Goal: Transaction & Acquisition: Purchase product/service

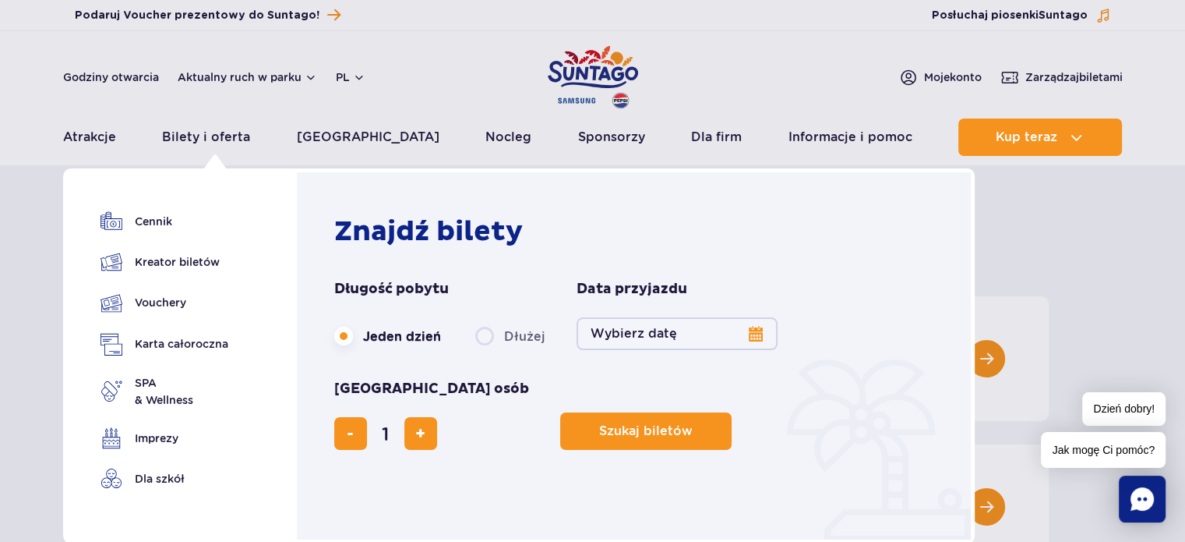
click at [763, 331] on button "Wybierz datę" at bounding box center [677, 333] width 201 height 33
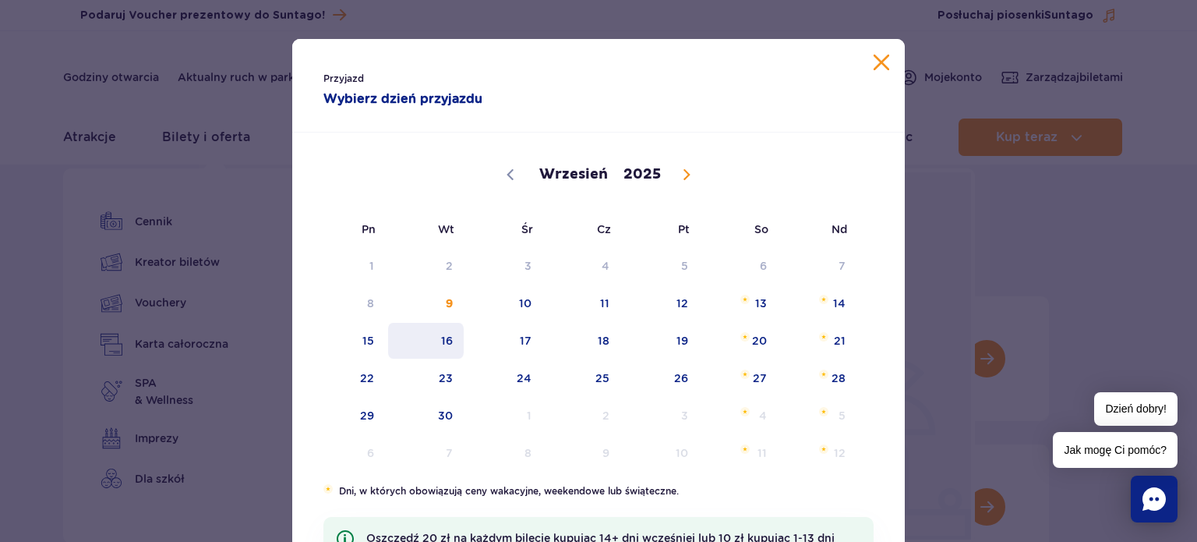
click at [438, 338] on span "16" at bounding box center [426, 341] width 79 height 36
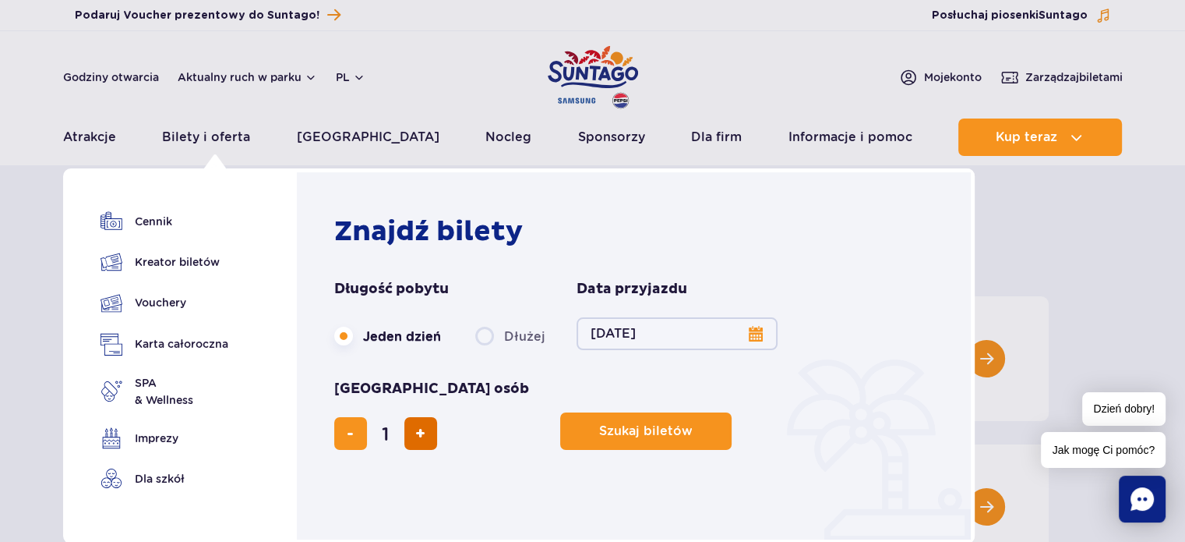
click at [425, 433] on span "dodaj bilet" at bounding box center [420, 433] width 10 height 0
type input "2"
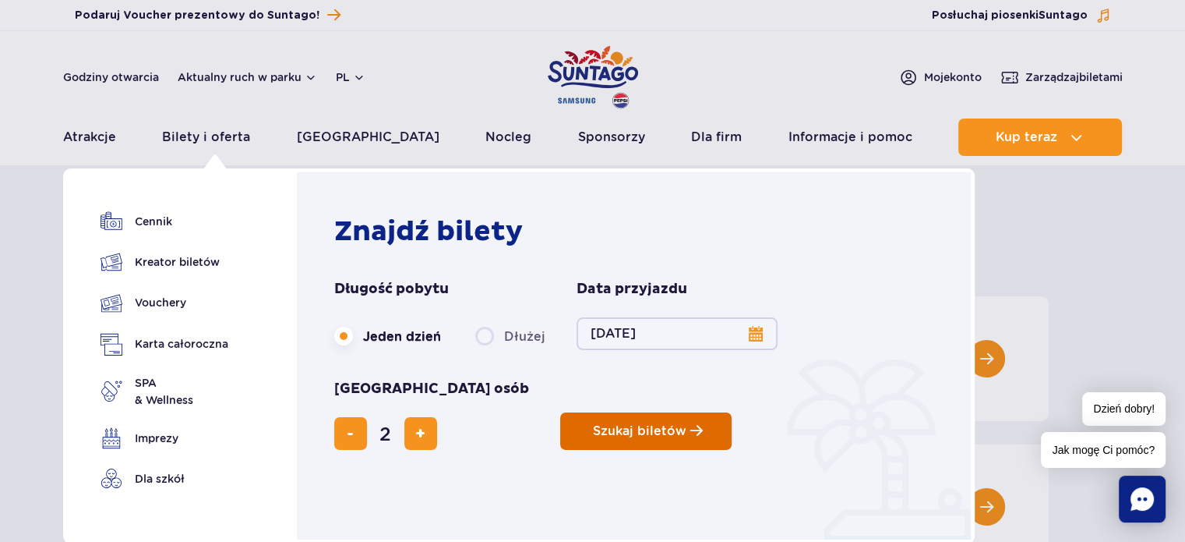
click at [690, 424] on span "Planowanie wizyty w Park of Poland" at bounding box center [696, 430] width 12 height 13
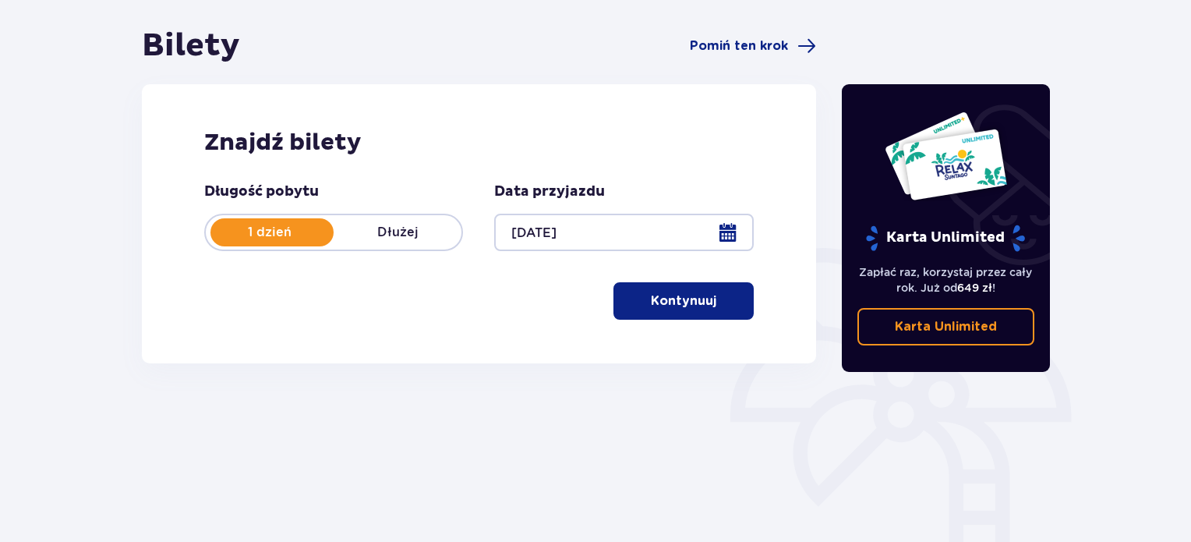
scroll to position [156, 0]
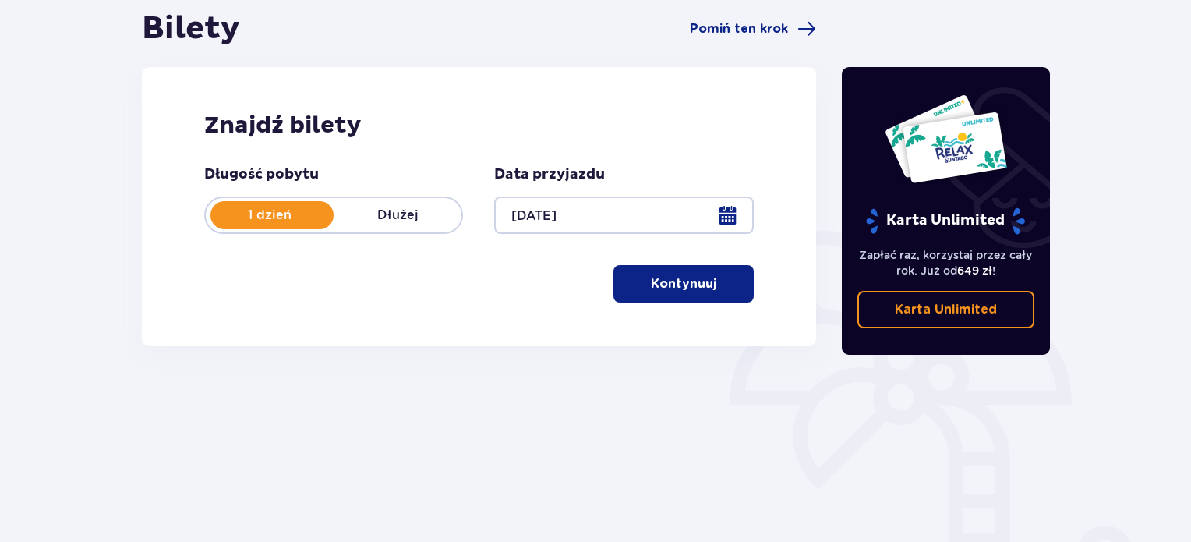
click at [703, 267] on button "Kontynuuj" at bounding box center [683, 283] width 140 height 37
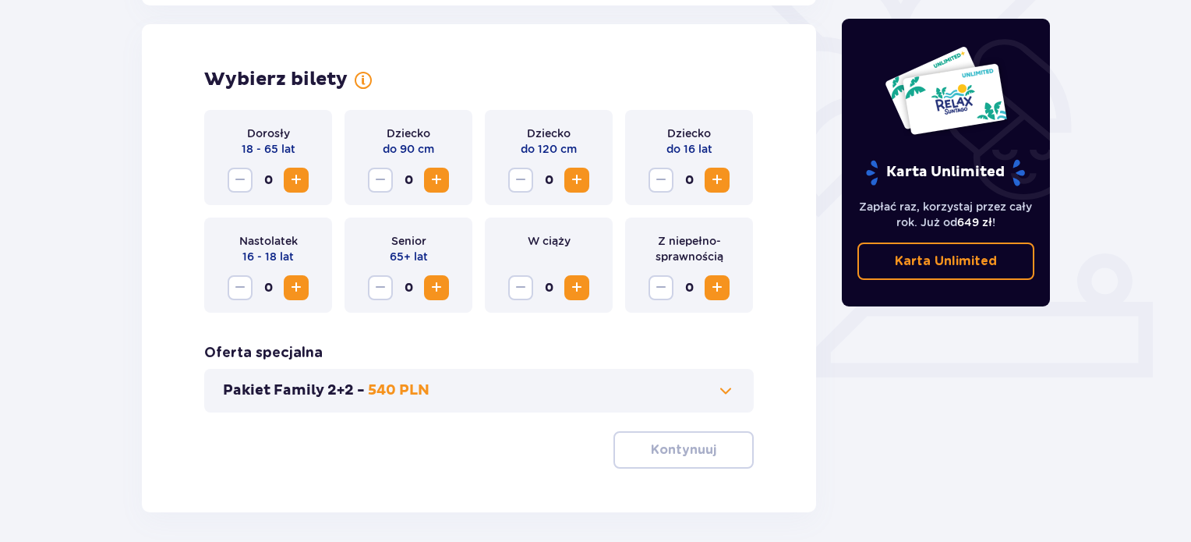
scroll to position [433, 0]
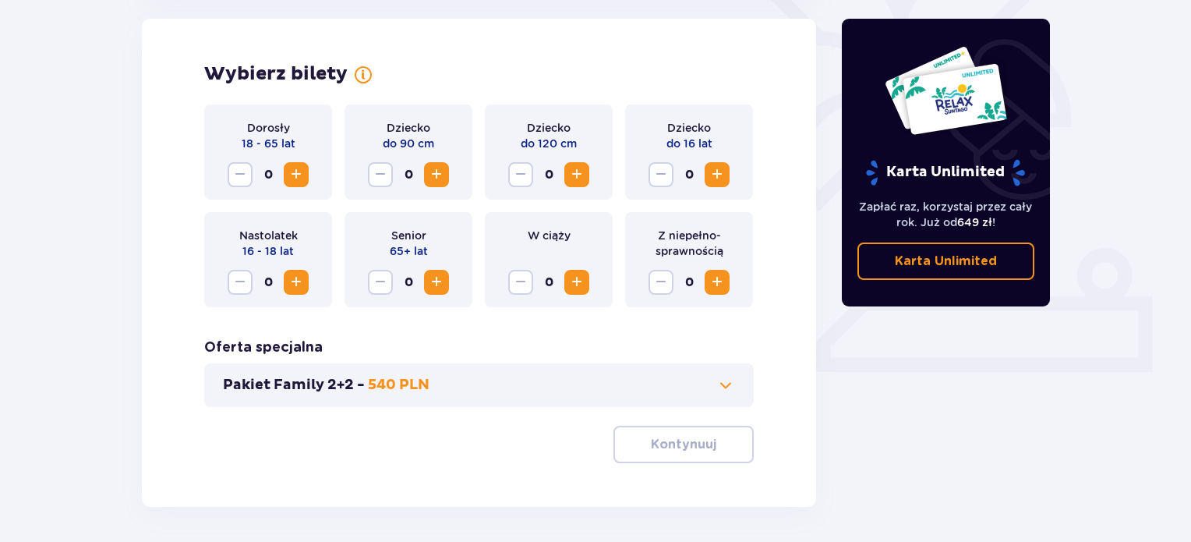
click at [296, 168] on span "Increase" at bounding box center [296, 174] width 19 height 19
click at [730, 386] on span at bounding box center [725, 385] width 19 height 19
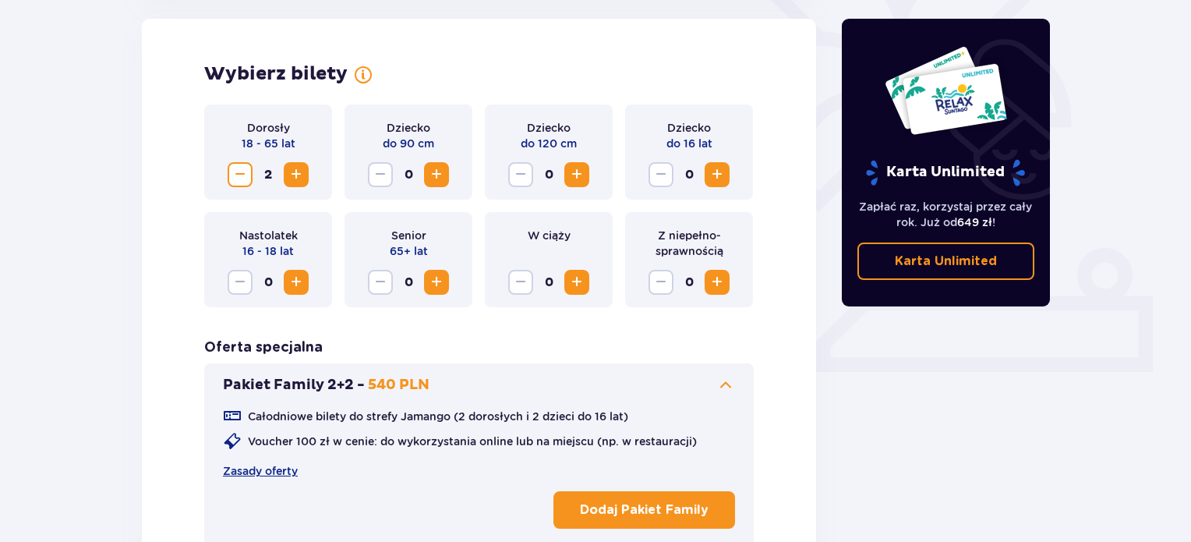
click at [730, 386] on span at bounding box center [725, 385] width 19 height 19
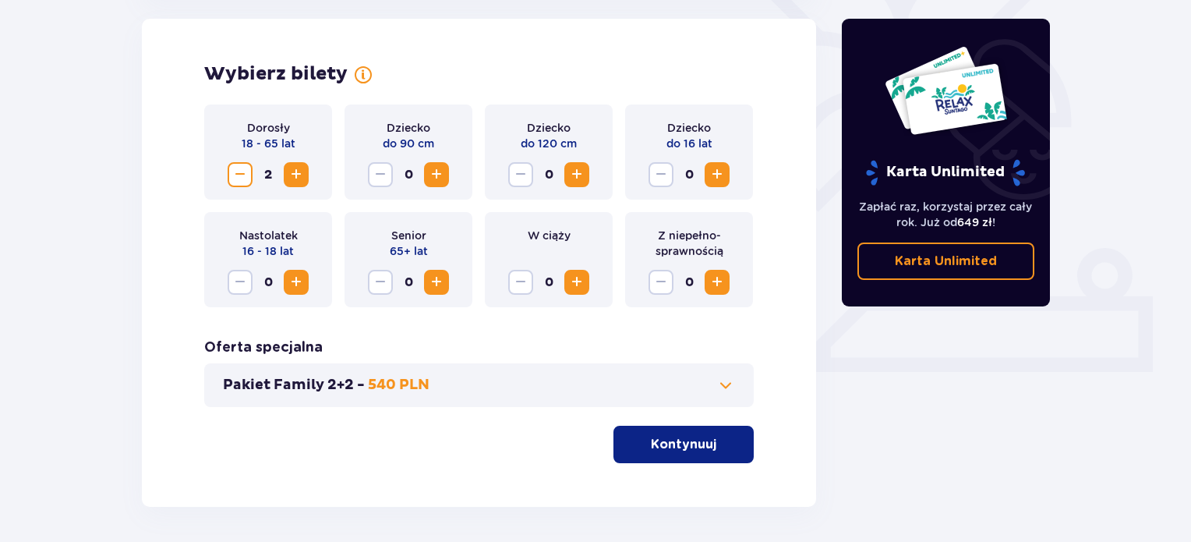
click at [715, 442] on span "button" at bounding box center [719, 444] width 19 height 19
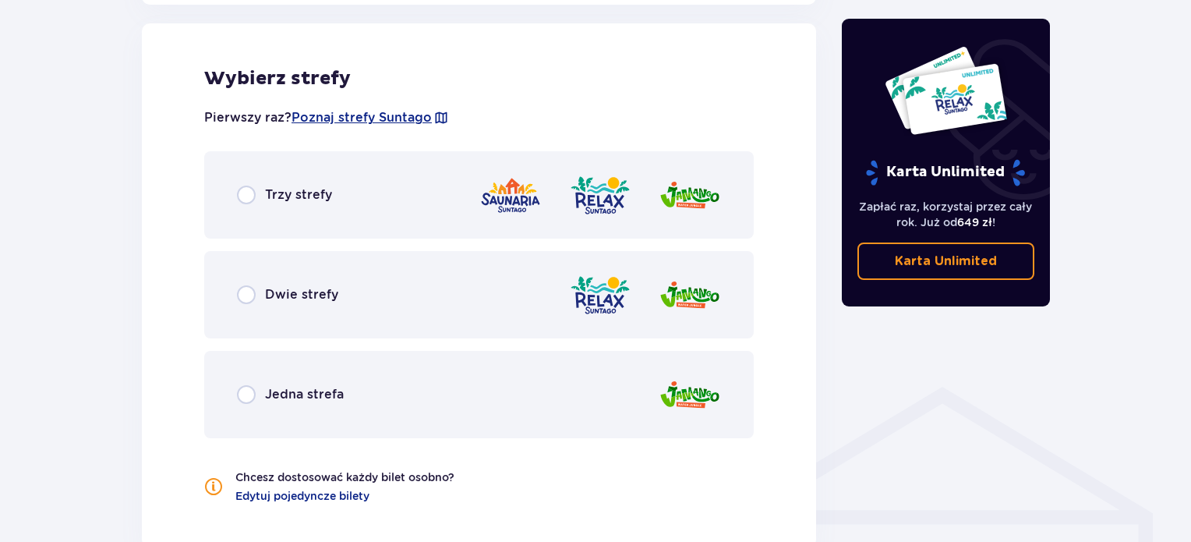
scroll to position [878, 0]
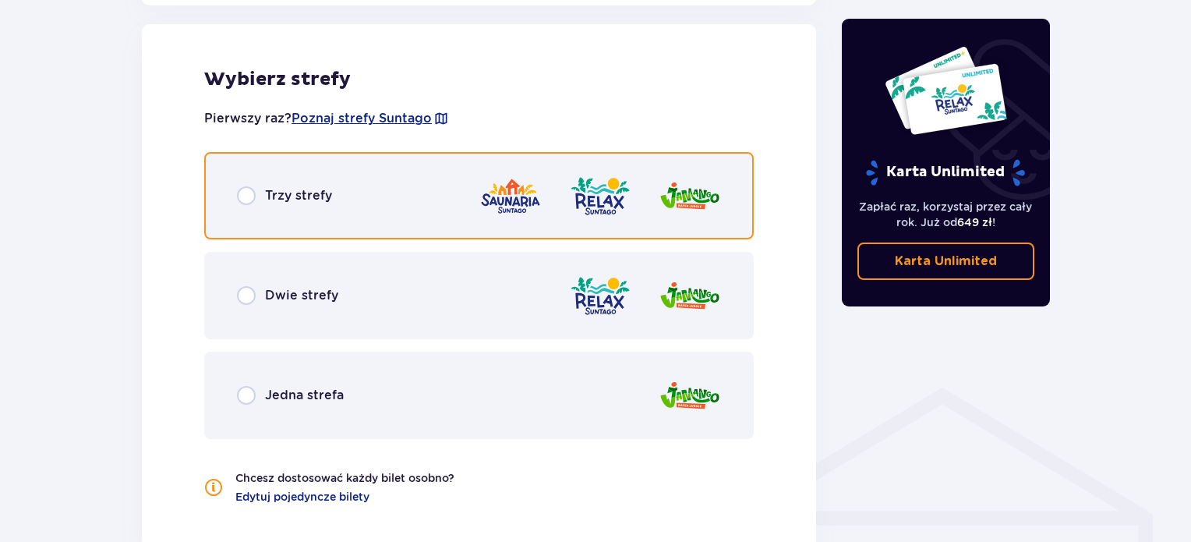
click at [249, 198] on input "radio" at bounding box center [246, 195] width 19 height 19
radio input "true"
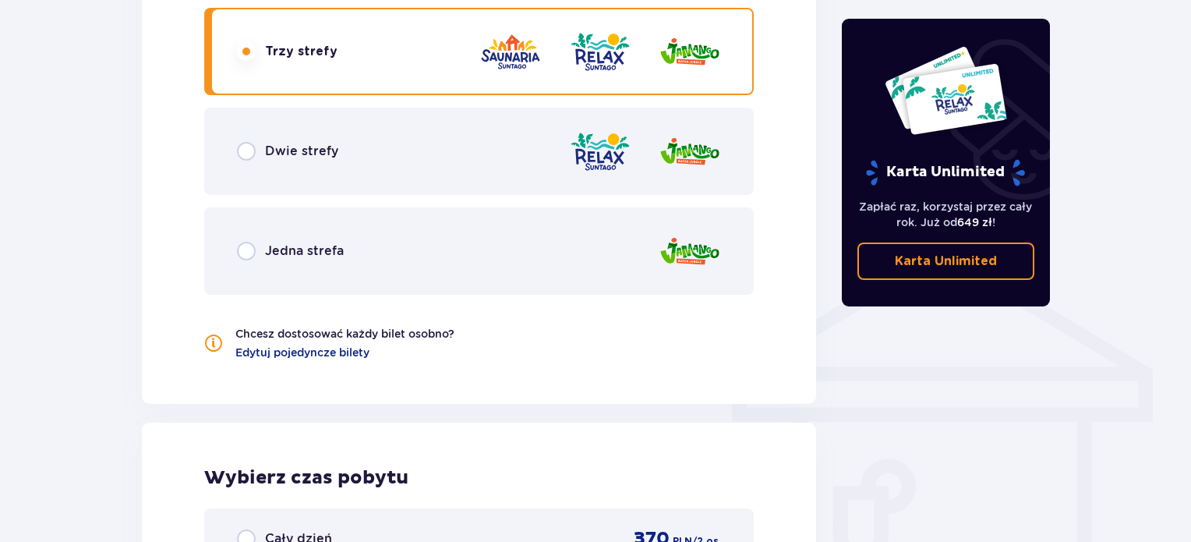
scroll to position [1018, 0]
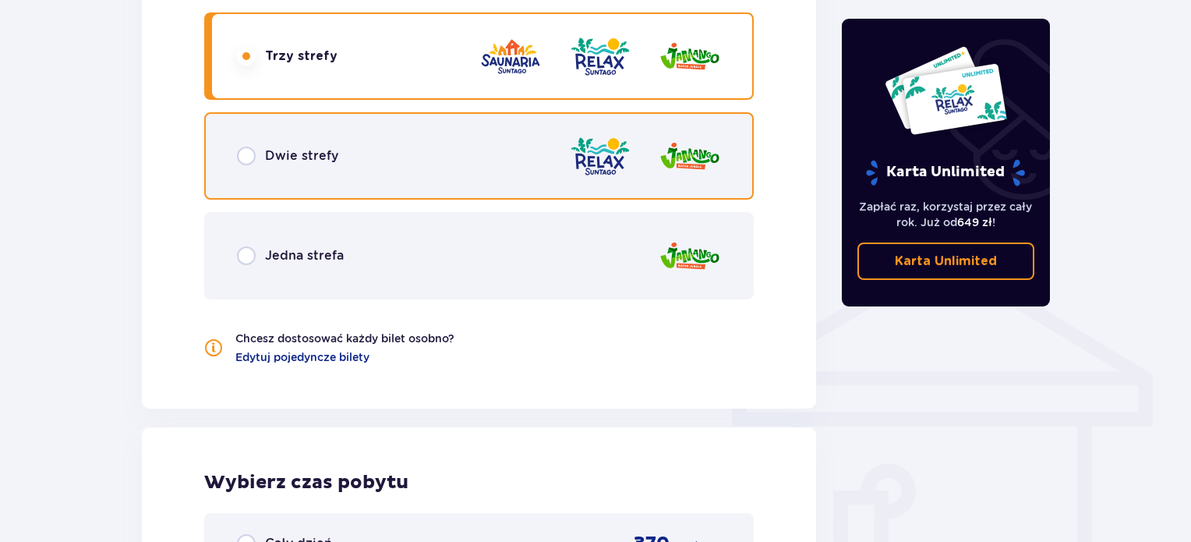
click at [245, 155] on input "radio" at bounding box center [246, 156] width 19 height 19
radio input "true"
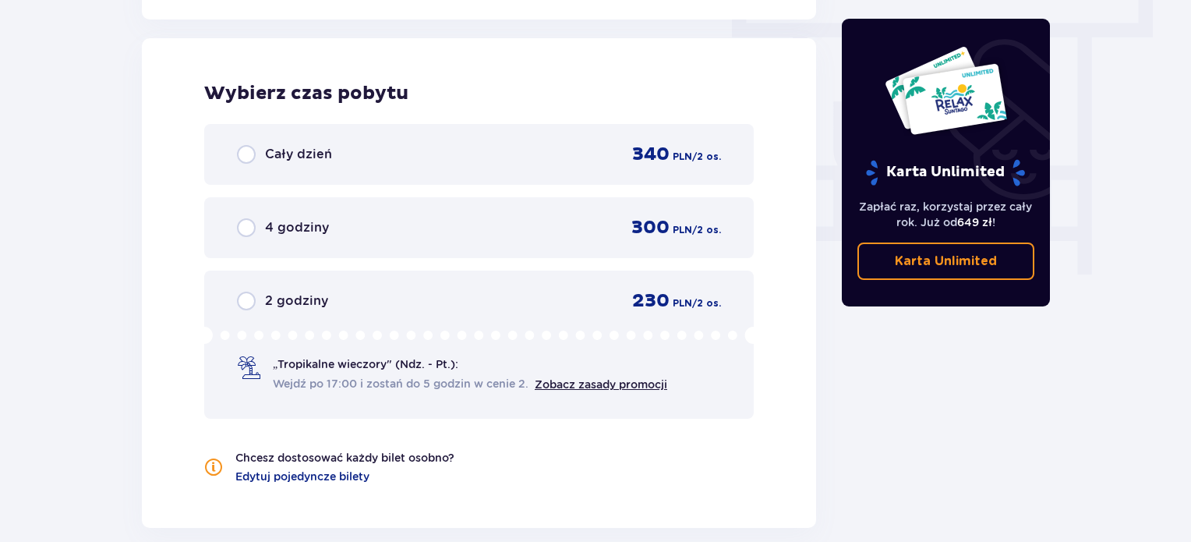
scroll to position [1407, 0]
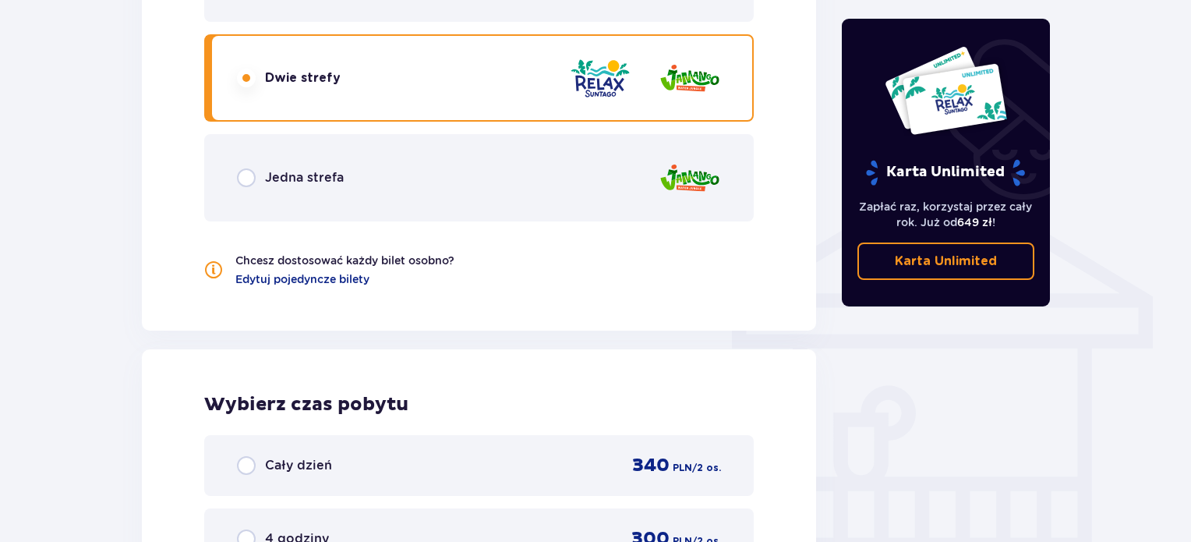
click at [262, 181] on div "Jedna strefa" at bounding box center [290, 177] width 107 height 19
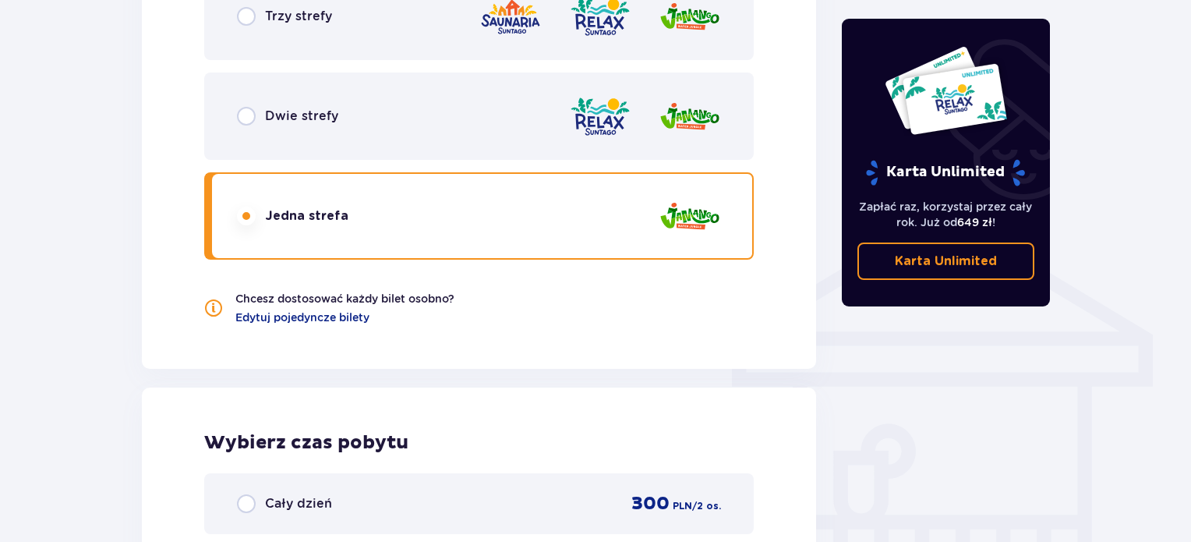
scroll to position [1018, 0]
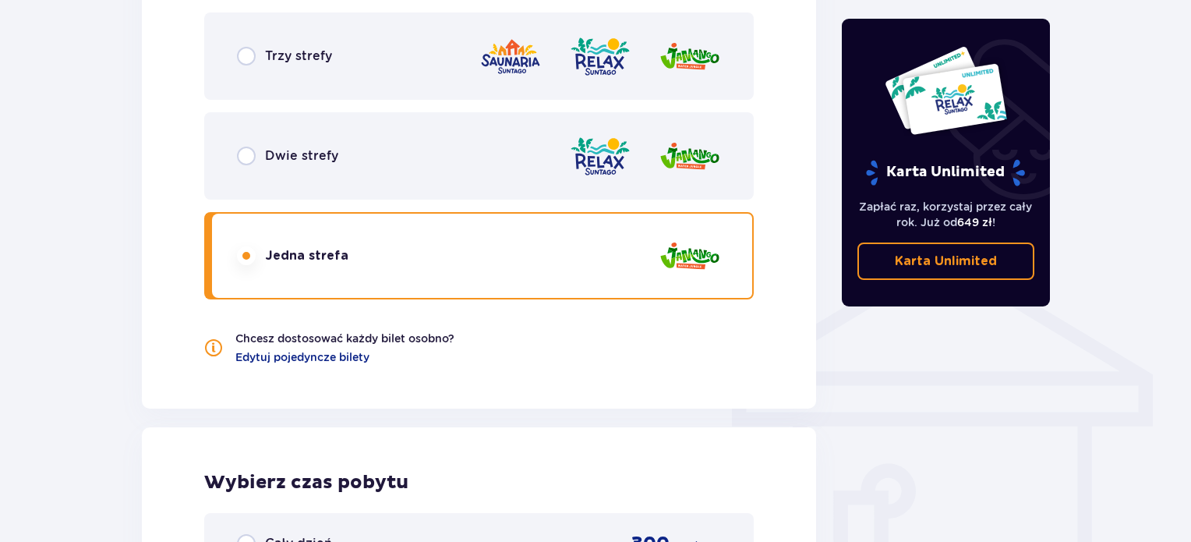
click at [274, 65] on div "Trzy strefy" at bounding box center [284, 56] width 95 height 19
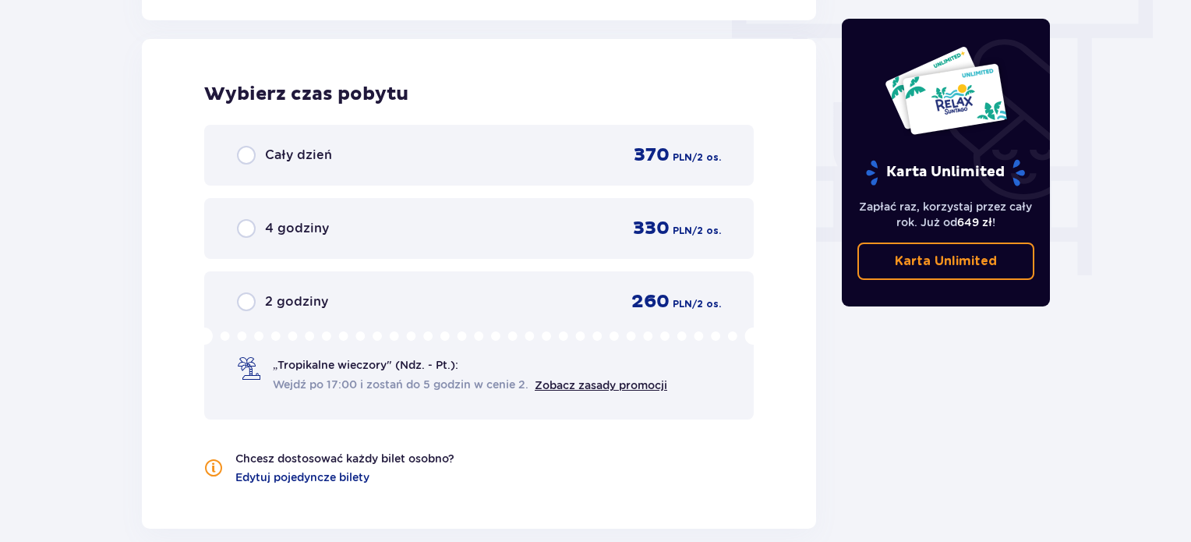
scroll to position [1407, 0]
click at [577, 377] on link "Zobacz zasady promocji" at bounding box center [601, 383] width 132 height 12
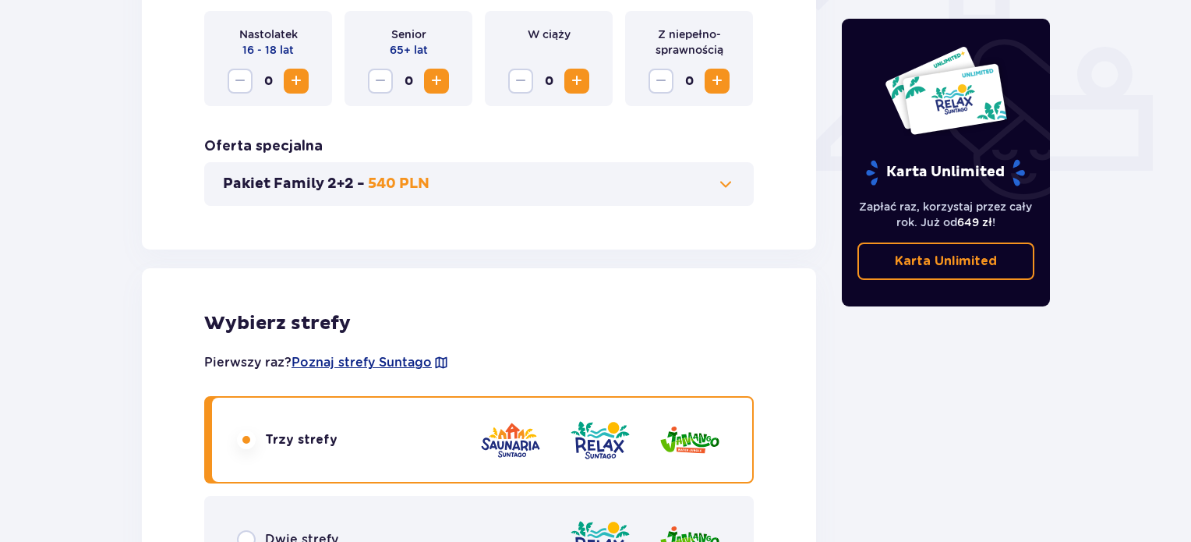
scroll to position [472, 0]
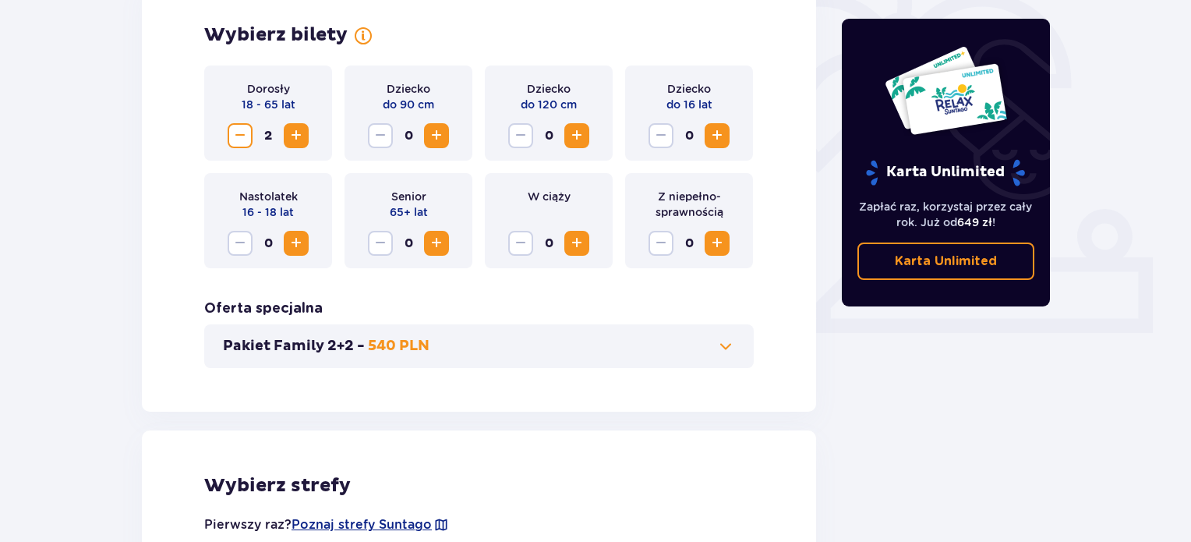
click at [301, 134] on span "Increase" at bounding box center [296, 135] width 19 height 19
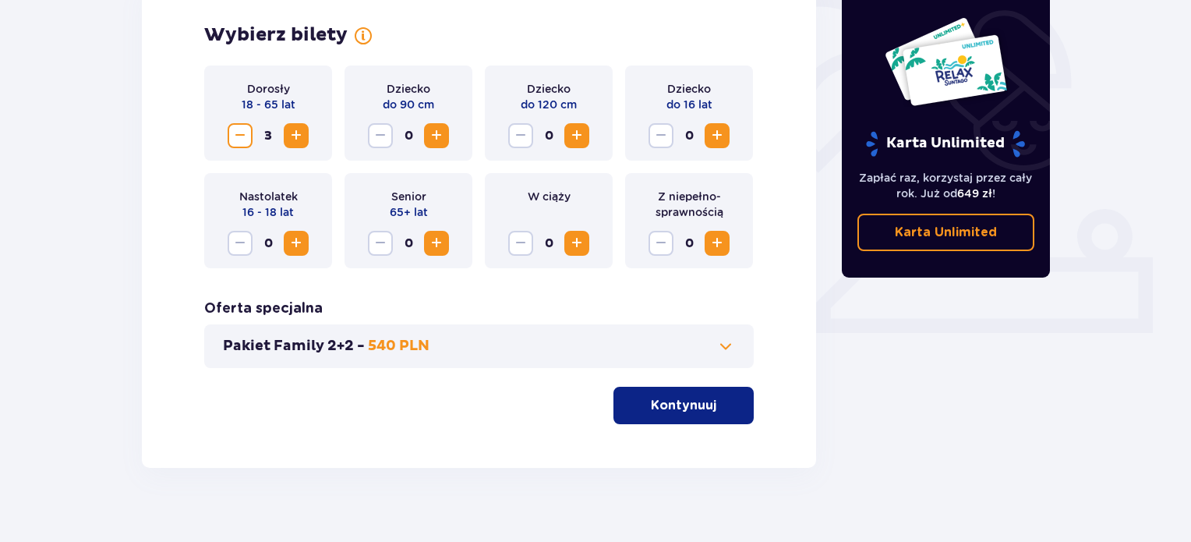
click at [301, 134] on span "Increase" at bounding box center [296, 135] width 19 height 19
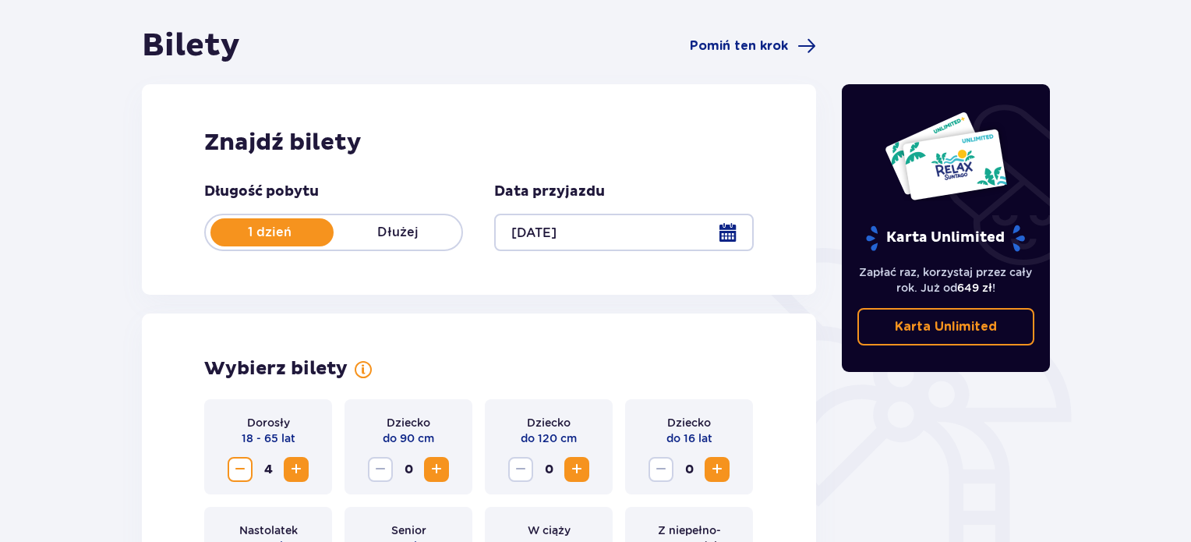
scroll to position [83, 0]
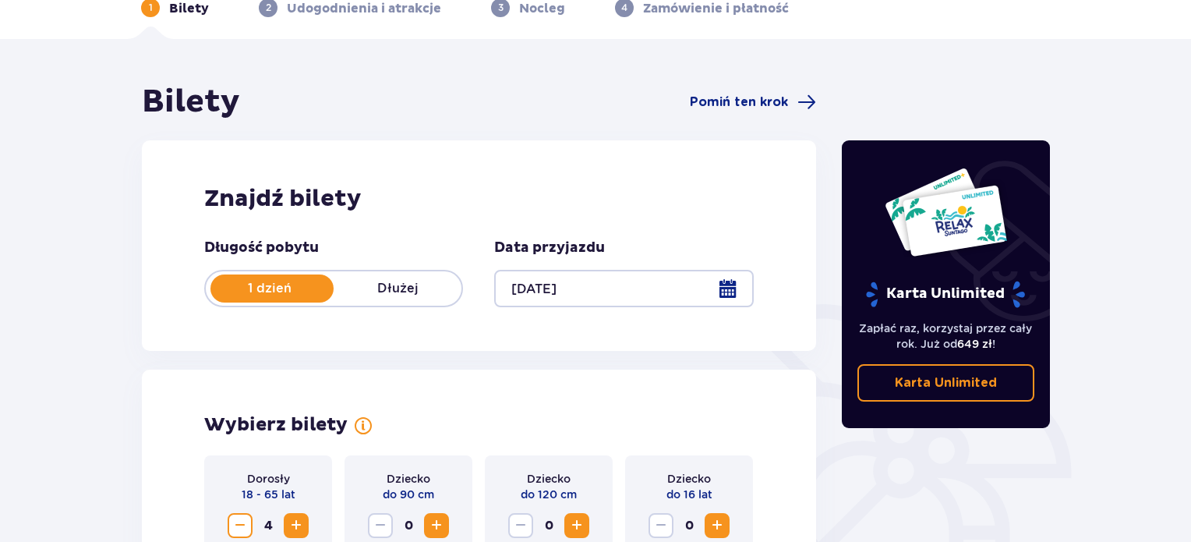
click at [729, 286] on div at bounding box center [623, 288] width 259 height 37
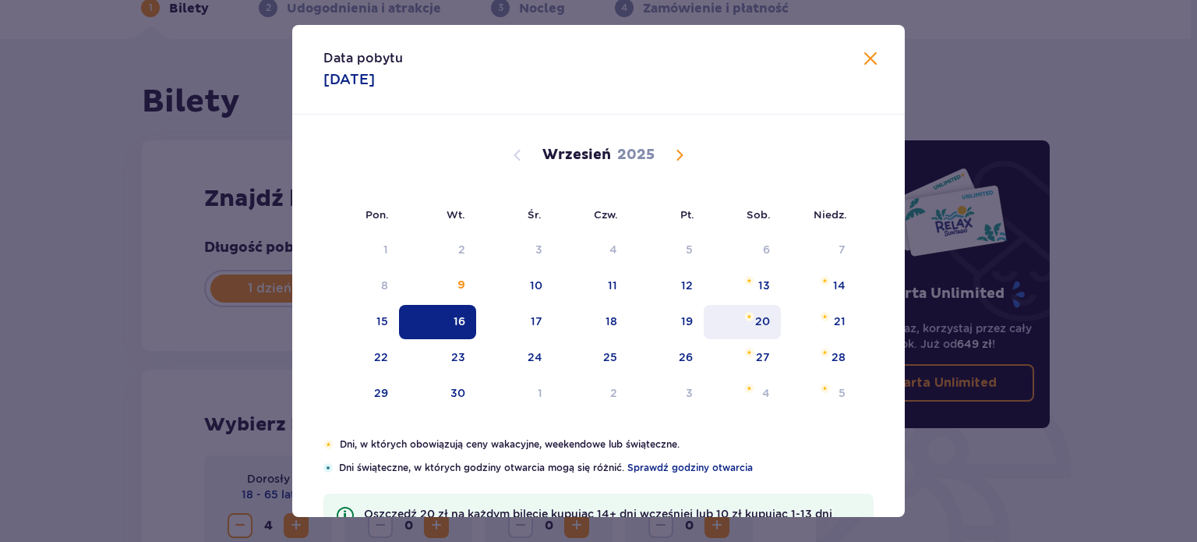
click at [758, 316] on div "20" at bounding box center [762, 321] width 15 height 16
type input "20.09.25"
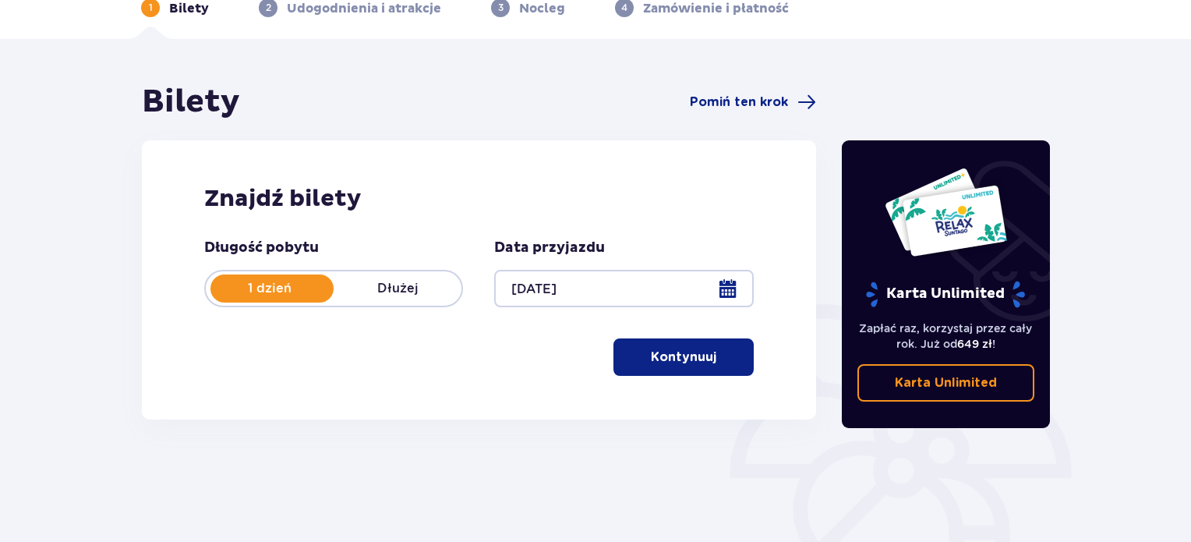
click at [718, 358] on span "button" at bounding box center [719, 357] width 19 height 19
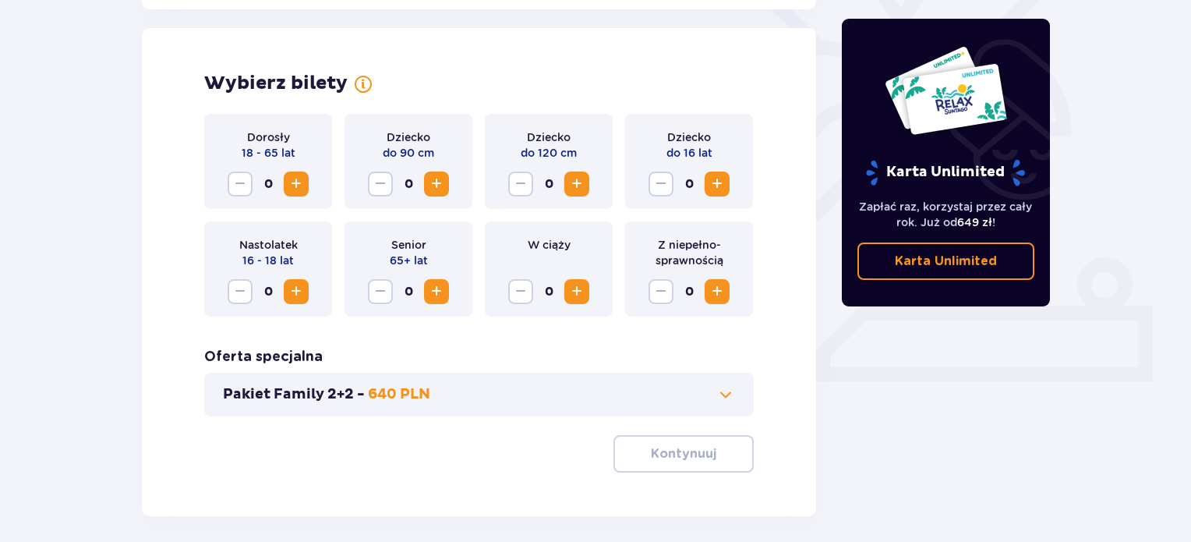
scroll to position [433, 0]
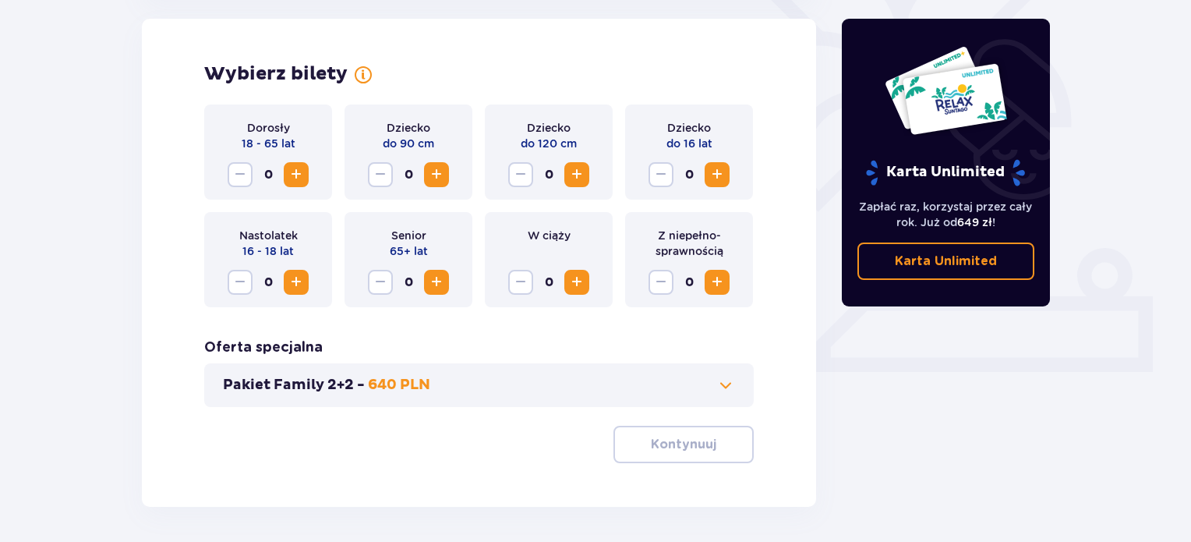
click at [286, 171] on button "Increase" at bounding box center [296, 174] width 25 height 25
click at [294, 165] on span "Increase" at bounding box center [296, 174] width 19 height 19
click at [661, 454] on button "Kontynuuj" at bounding box center [683, 443] width 140 height 37
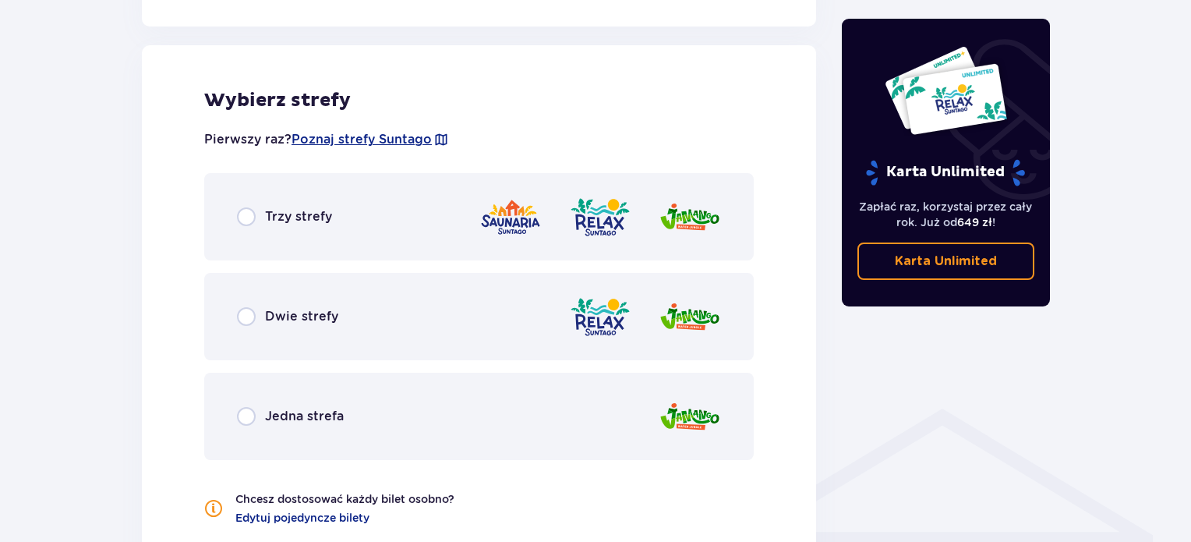
scroll to position [865, 0]
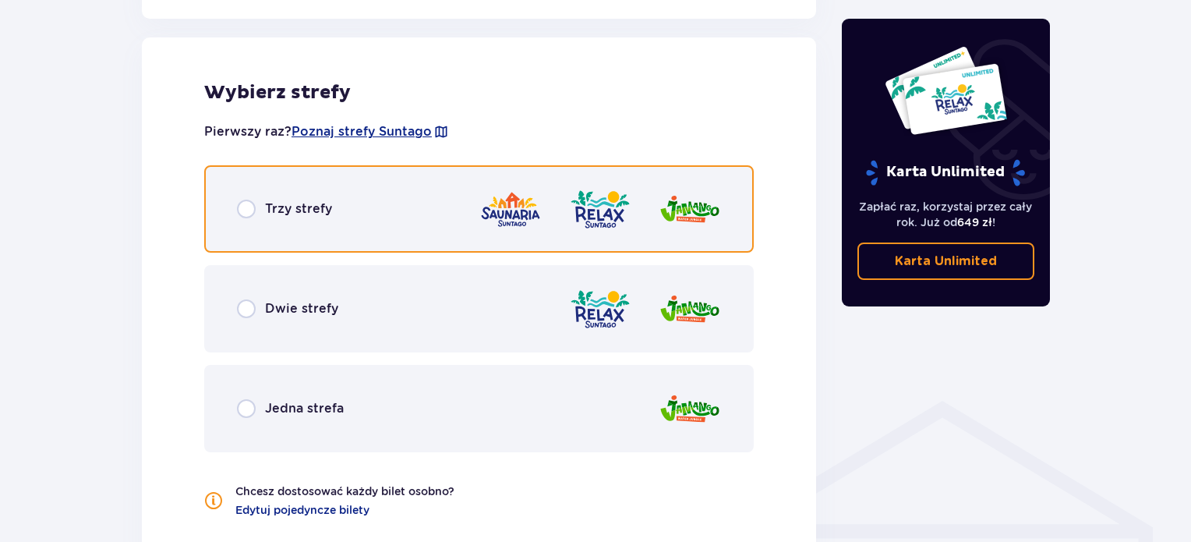
click at [249, 205] on input "radio" at bounding box center [246, 208] width 19 height 19
radio input "true"
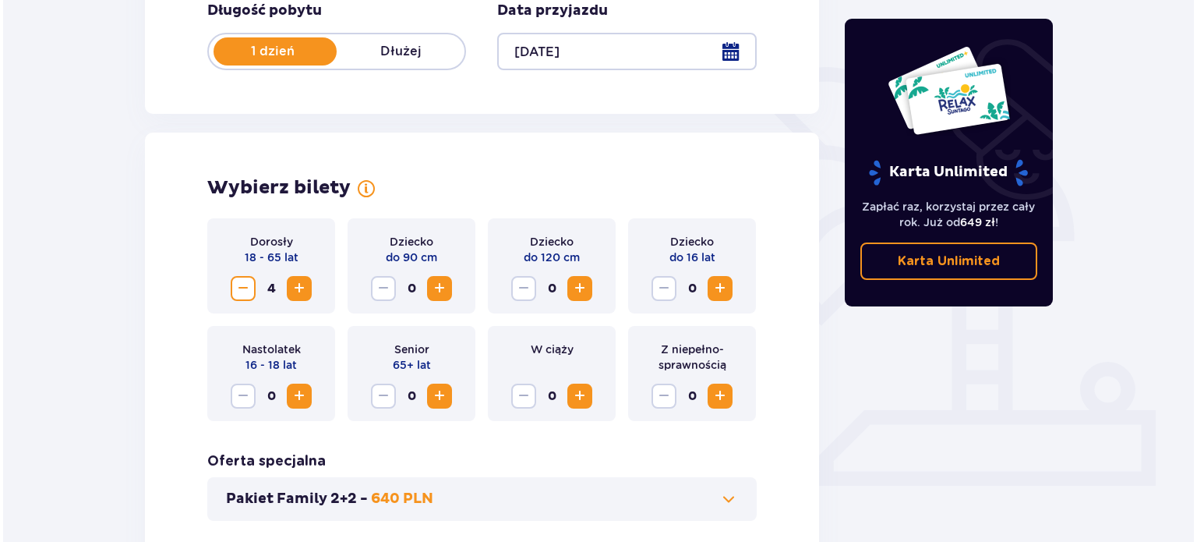
scroll to position [316, 0]
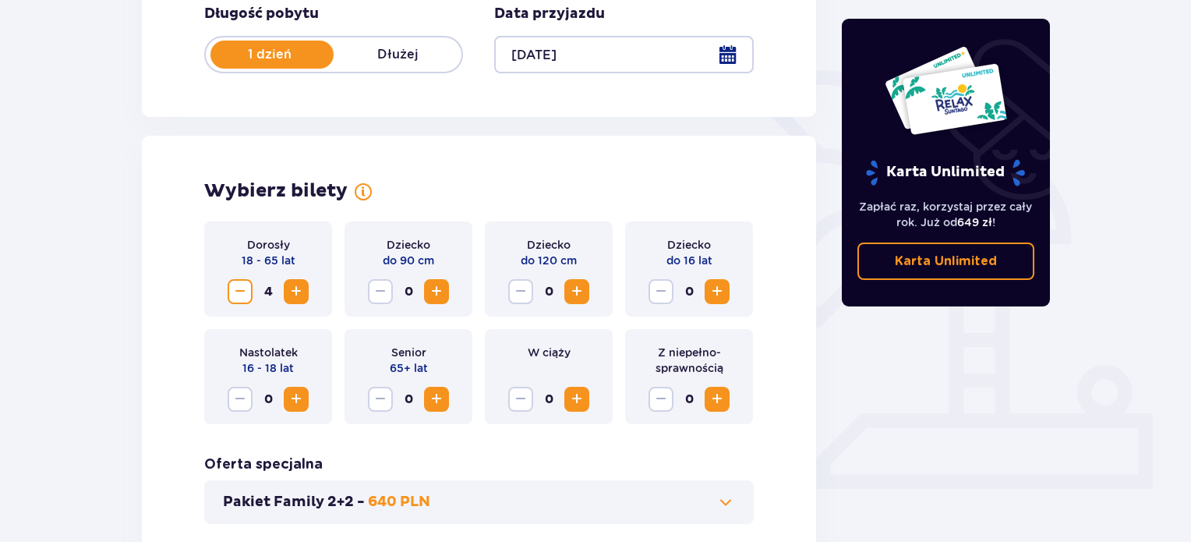
click at [730, 55] on div at bounding box center [623, 54] width 259 height 37
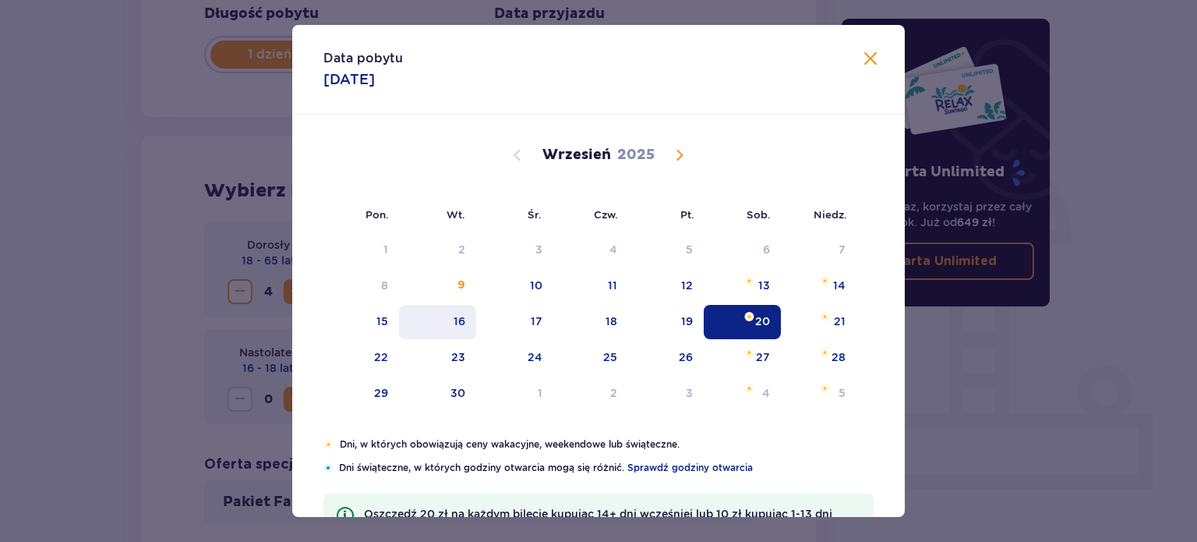
click at [454, 313] on div "16" at bounding box center [460, 321] width 12 height 16
type input "16.09.25"
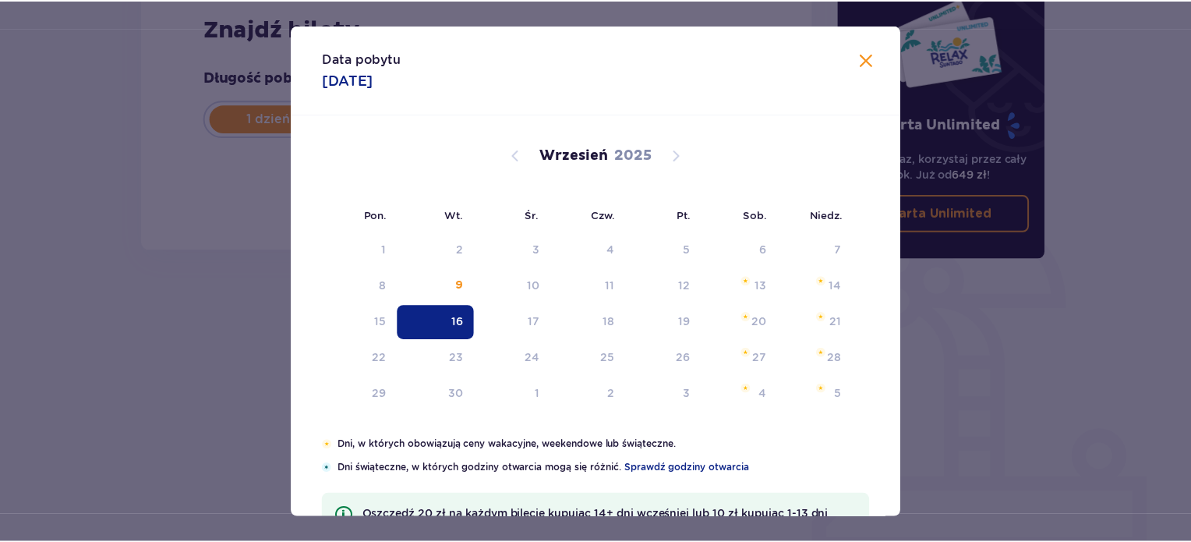
scroll to position [252, 0]
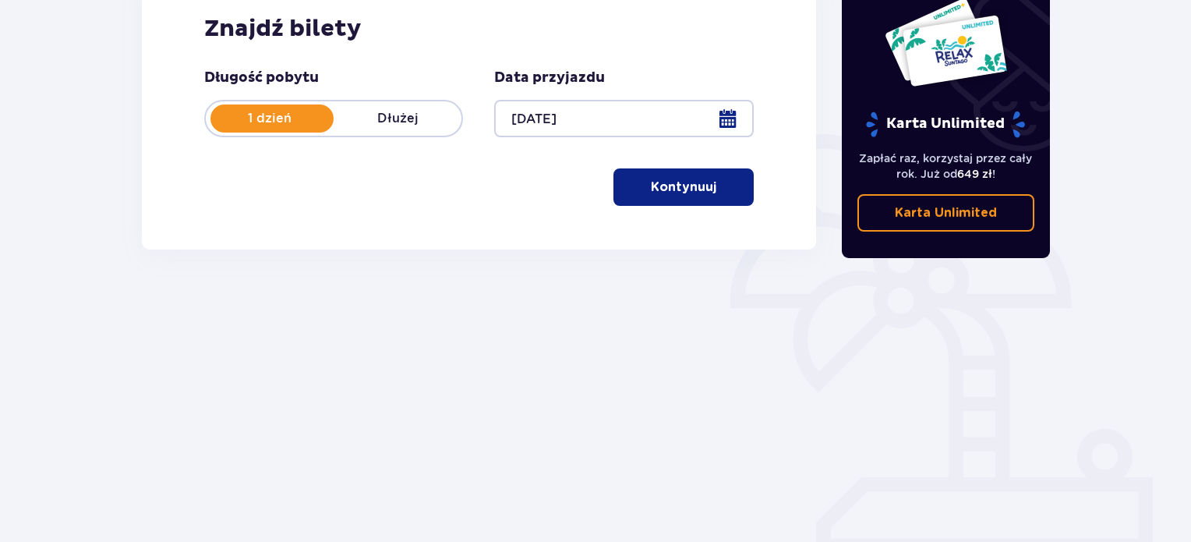
click at [687, 189] on p "Kontynuuj" at bounding box center [683, 186] width 65 height 17
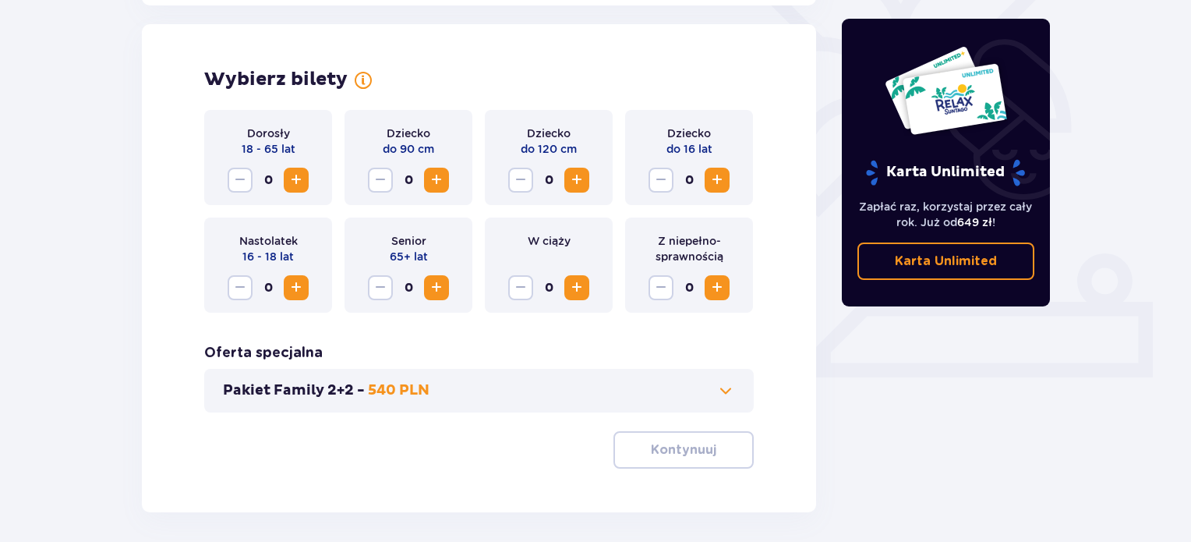
scroll to position [433, 0]
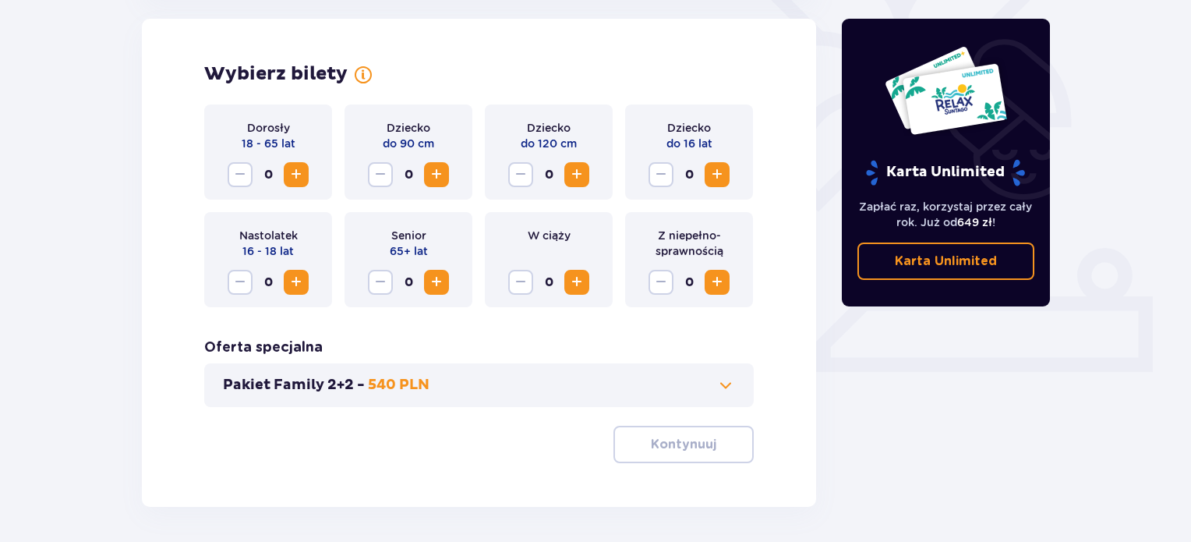
click at [284, 182] on button "Increase" at bounding box center [296, 174] width 25 height 25
click at [288, 179] on span "Increase" at bounding box center [296, 174] width 19 height 19
click at [650, 435] on button "Kontynuuj" at bounding box center [683, 443] width 140 height 37
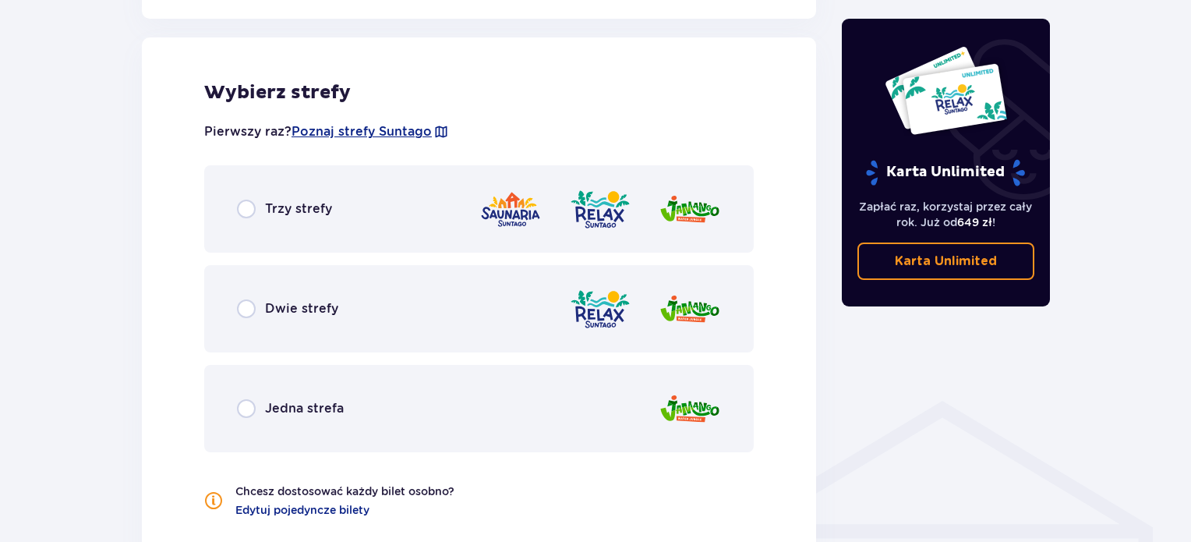
click at [410, 184] on div "Trzy strefy" at bounding box center [478, 208] width 549 height 87
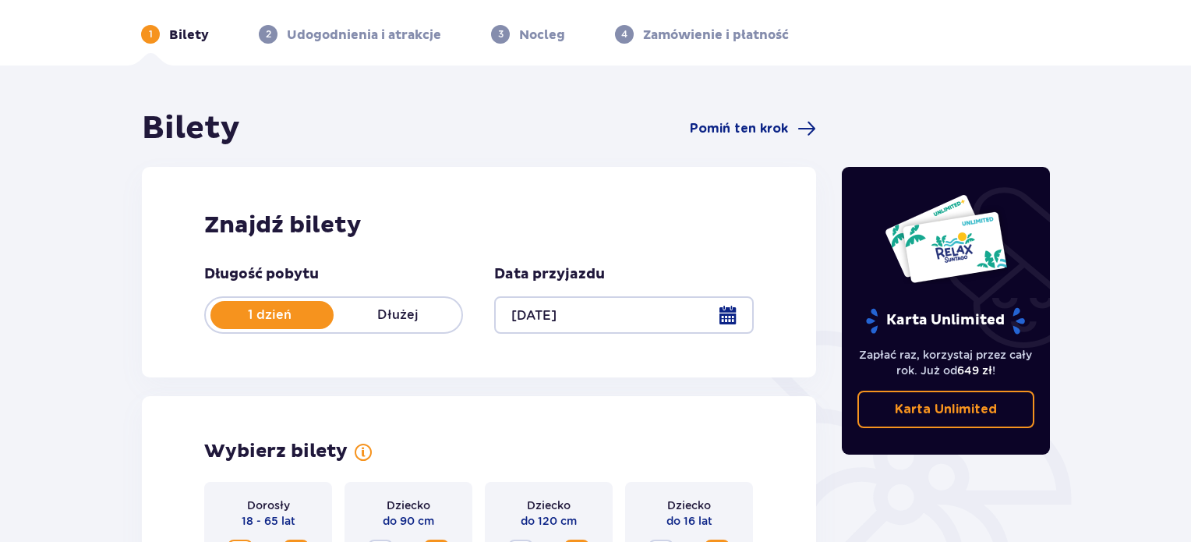
scroll to position [0, 0]
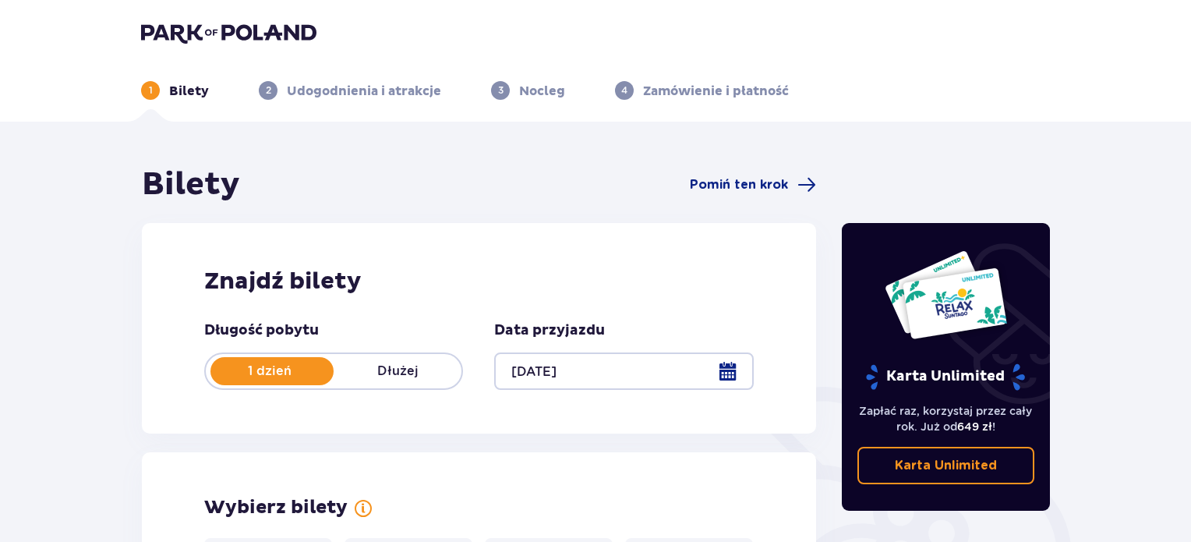
click at [210, 32] on img at bounding box center [228, 33] width 175 height 22
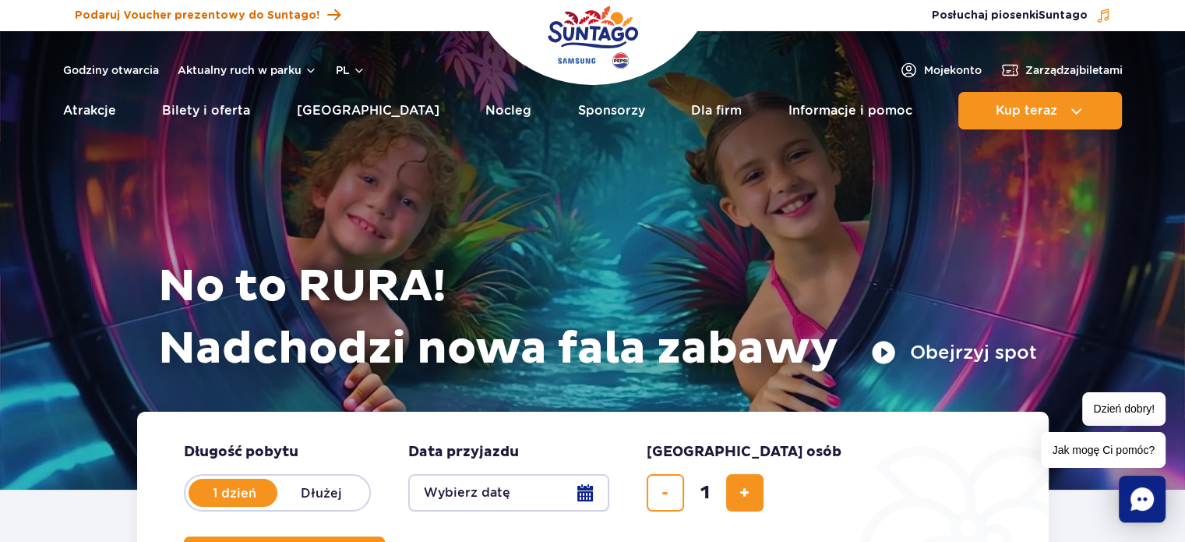
click at [257, 12] on span "Podaruj Voucher prezentowy do Suntago!" at bounding box center [197, 16] width 245 height 16
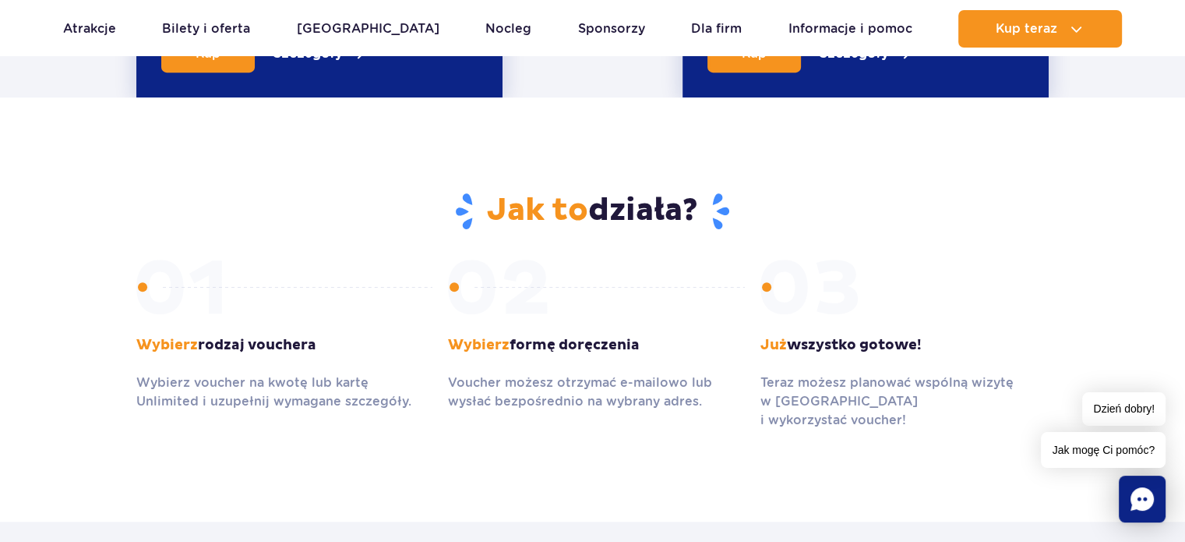
scroll to position [935, 0]
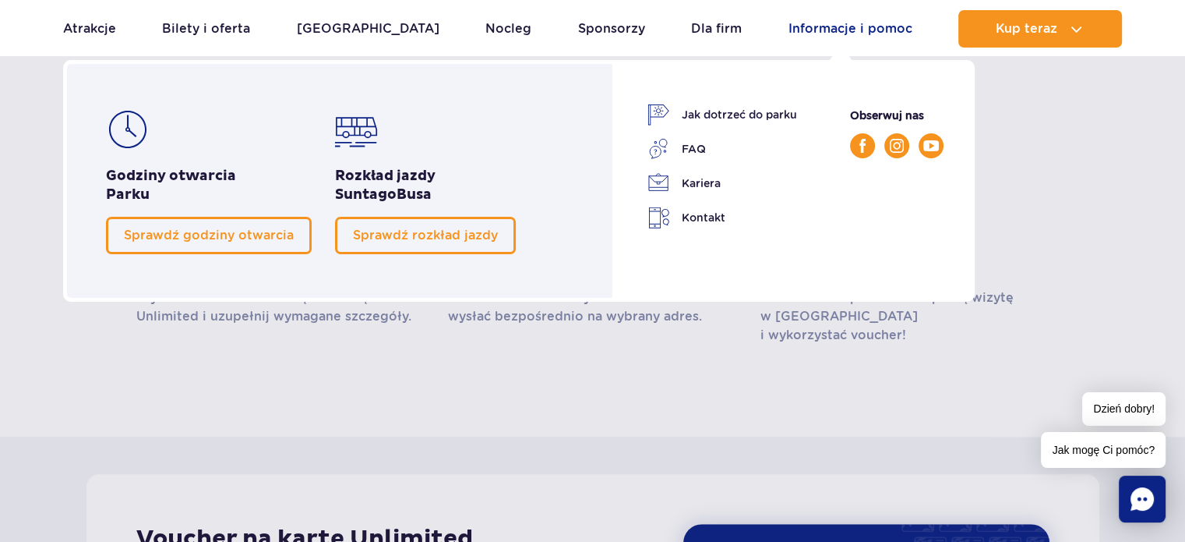
click at [841, 29] on link "Informacje i pomoc" at bounding box center [851, 28] width 124 height 37
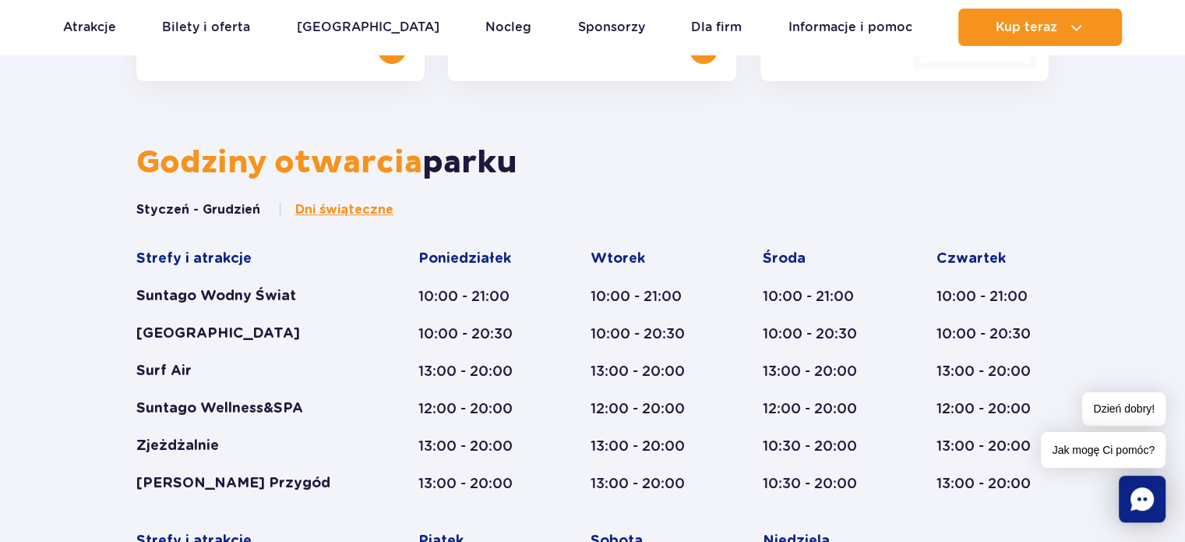
scroll to position [701, 0]
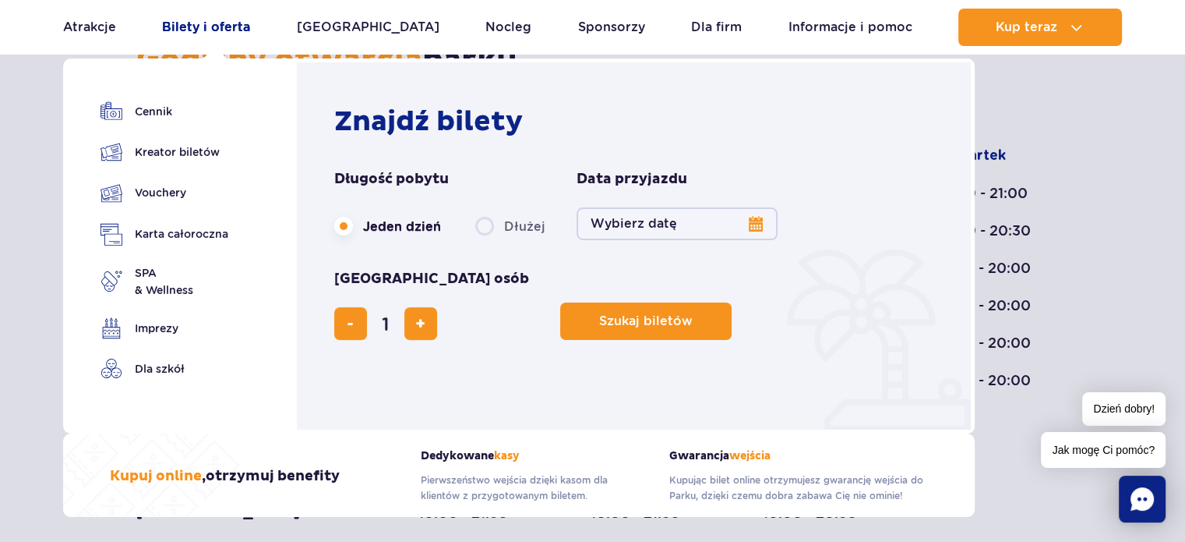
click at [226, 28] on link "Bilety i oferta" at bounding box center [206, 27] width 88 height 37
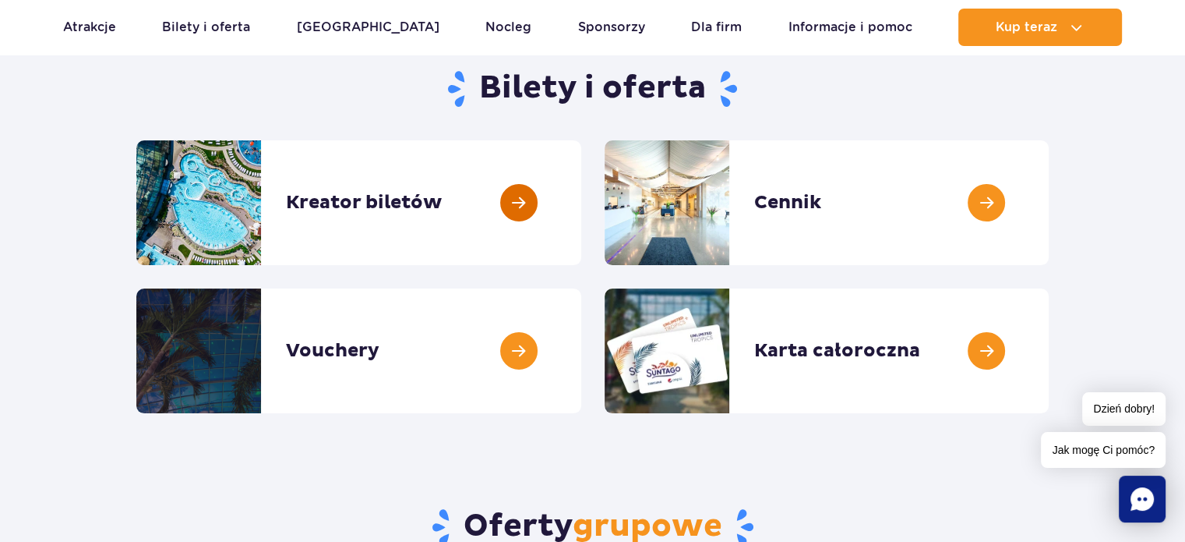
scroll to position [234, 0]
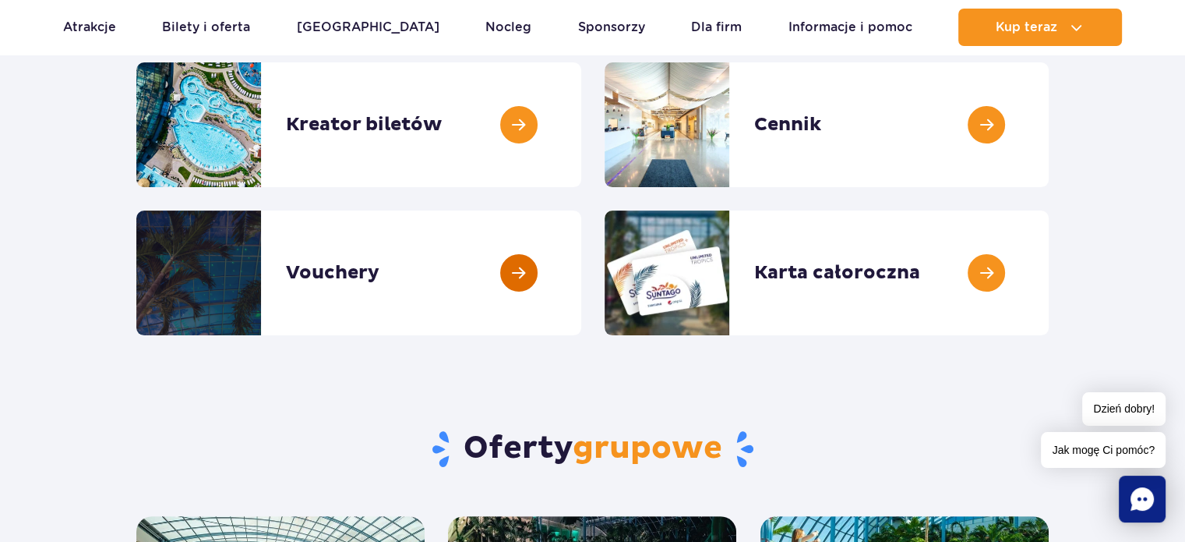
click at [581, 273] on link at bounding box center [581, 272] width 0 height 125
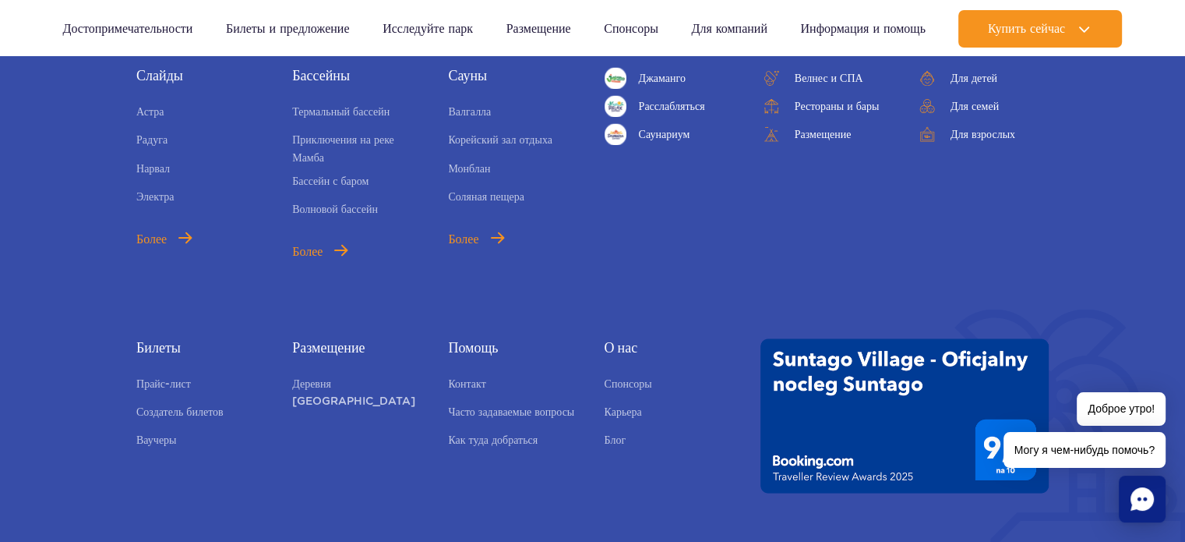
scroll to position [2824, 0]
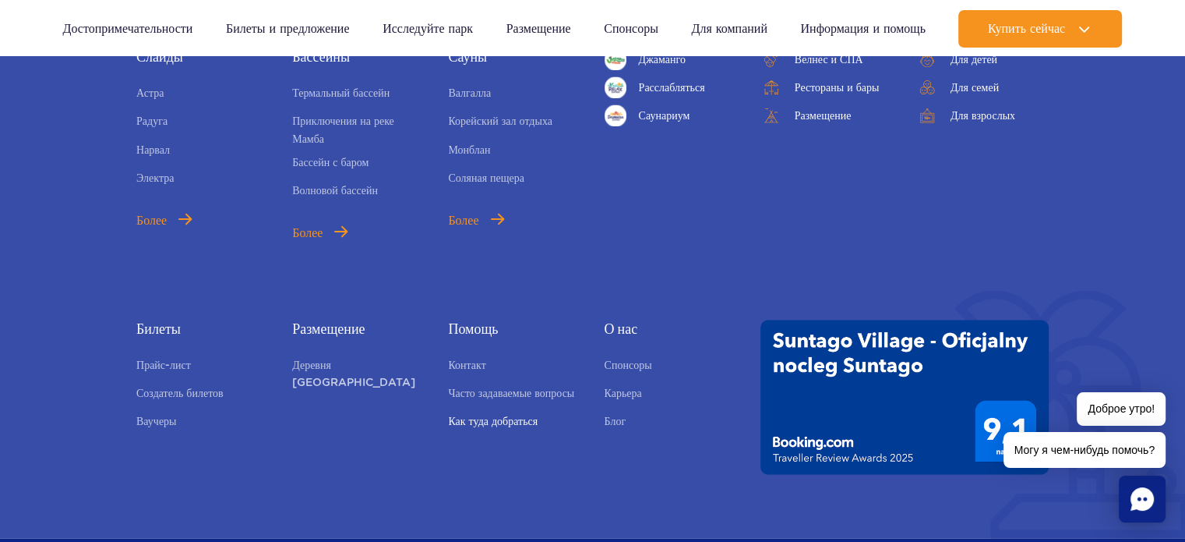
click at [527, 411] on link "Как туда добраться" at bounding box center [493, 422] width 90 height 22
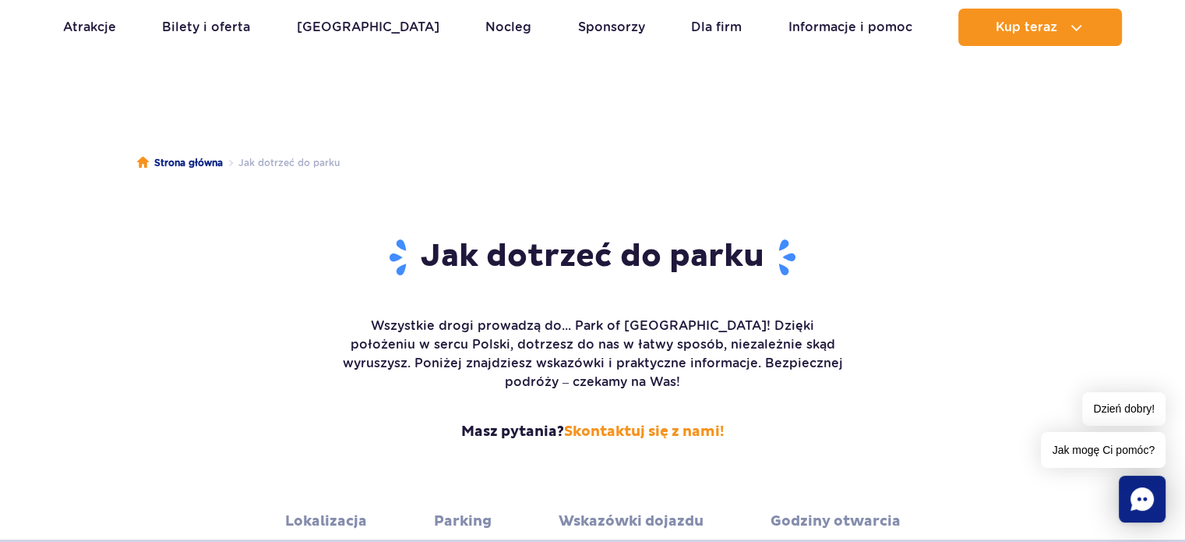
scroll to position [78, 0]
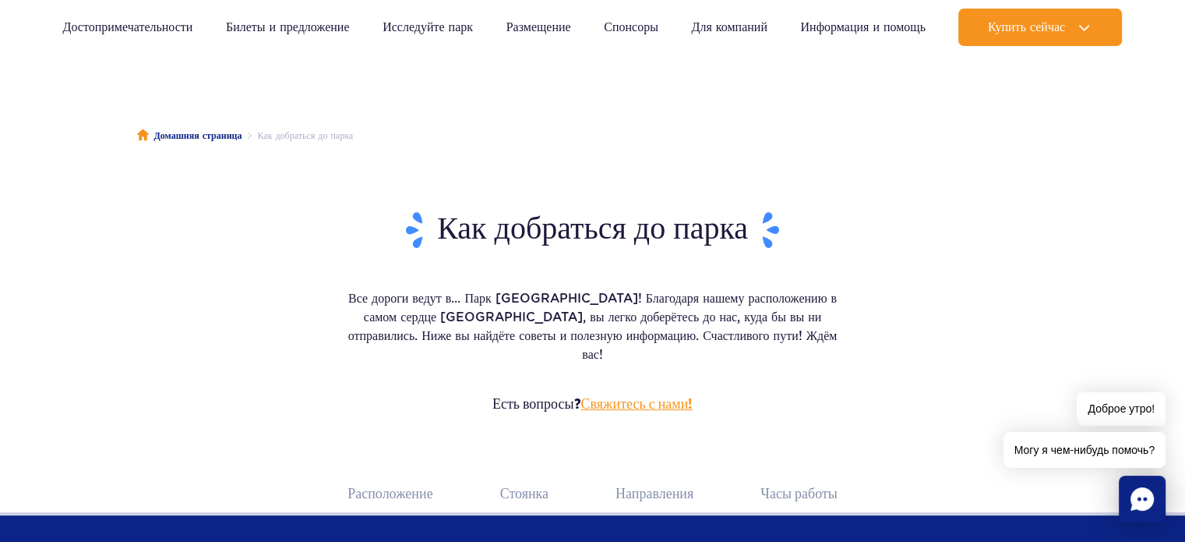
click at [612, 395] on font "Свяжитесь с нами!" at bounding box center [637, 404] width 112 height 18
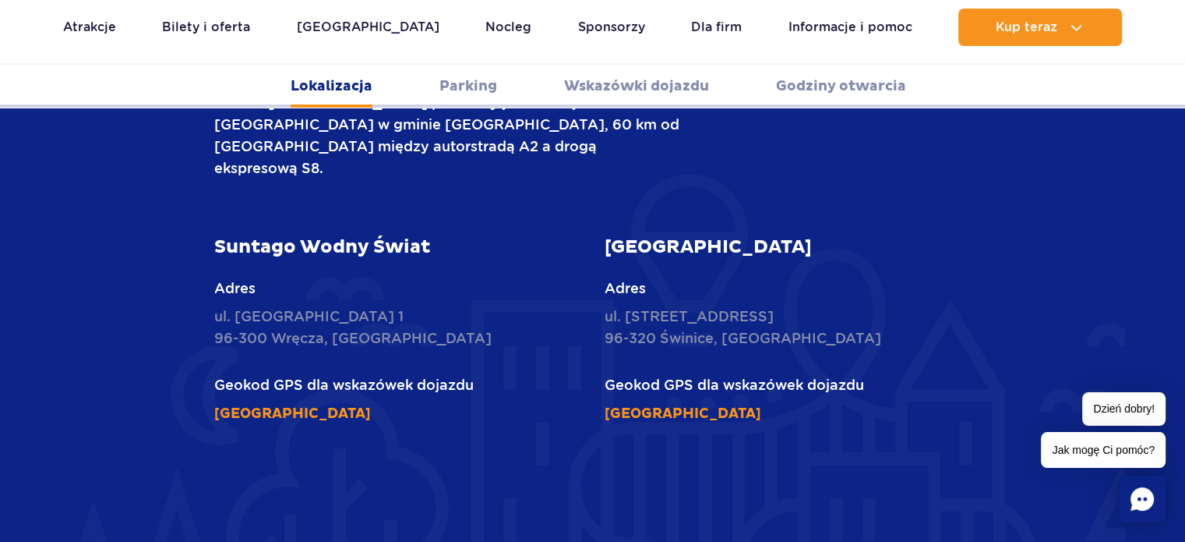
scroll to position [701, 0]
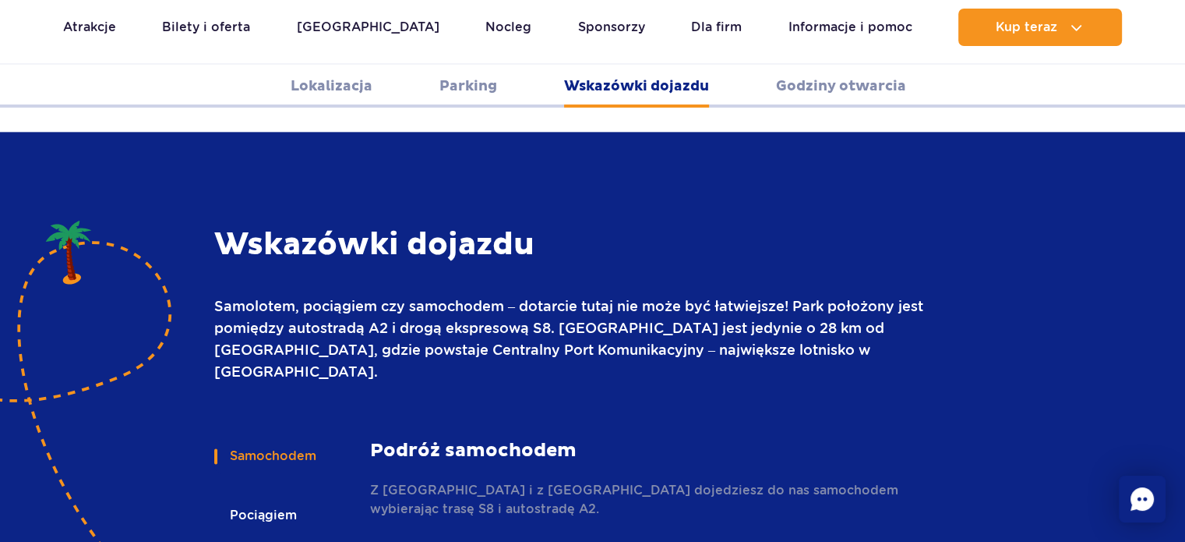
scroll to position [2104, 0]
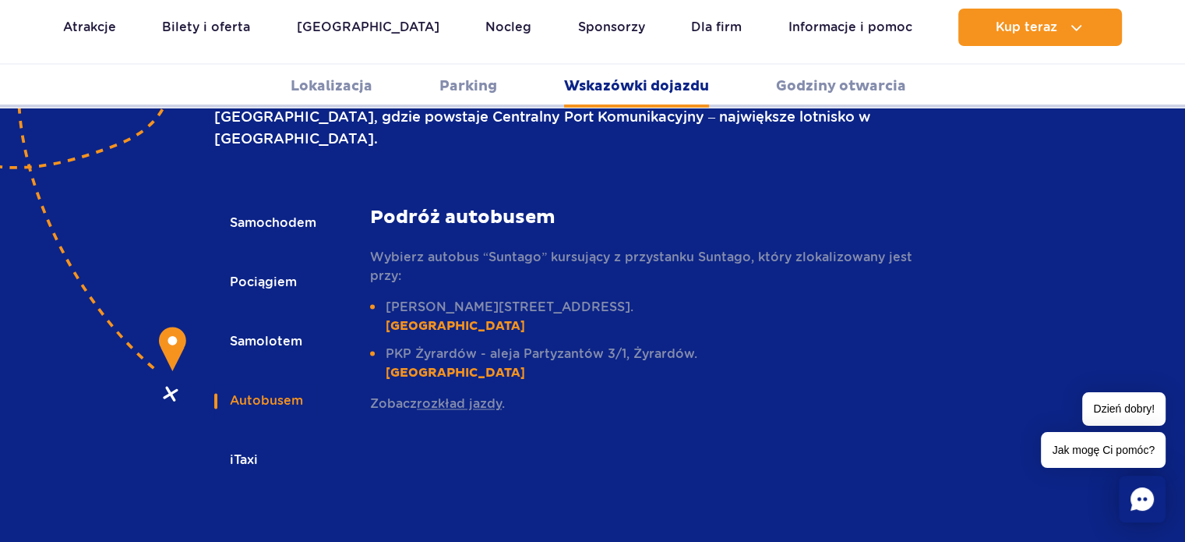
scroll to position [2260, 0]
click at [451, 395] on link "rozkład jazdy" at bounding box center [459, 402] width 85 height 15
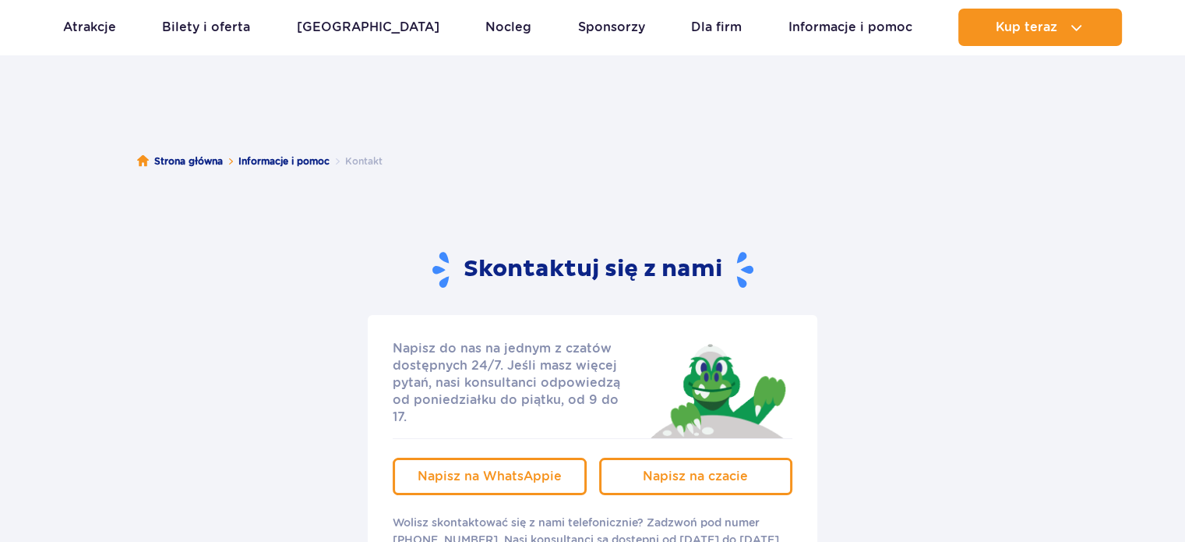
scroll to position [156, 0]
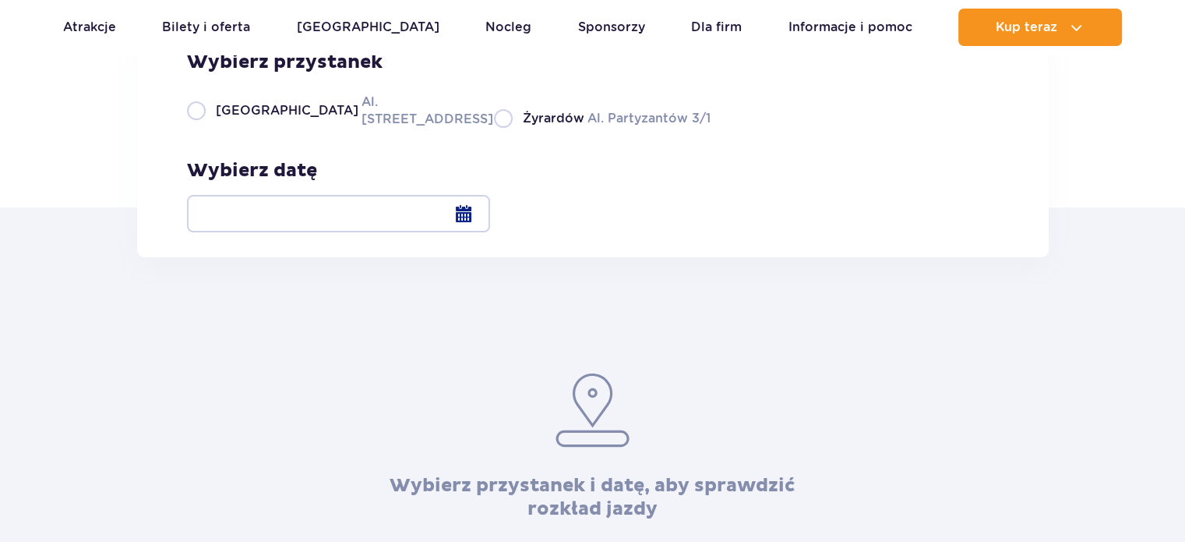
scroll to position [234, 0]
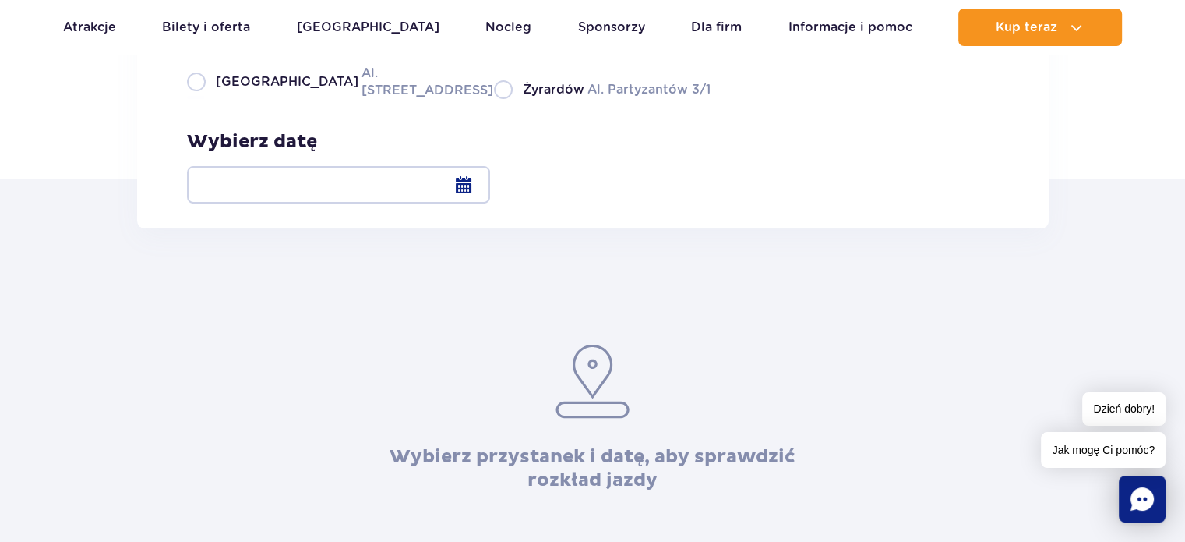
click at [199, 99] on label "Warszawa Al. [STREET_ADDRESS]" at bounding box center [331, 81] width 288 height 35
click at [199, 99] on input "Warszawa Al. [STREET_ADDRESS]" at bounding box center [195, 97] width 17 height 3
radio input "true"
click at [490, 189] on div at bounding box center [338, 184] width 303 height 37
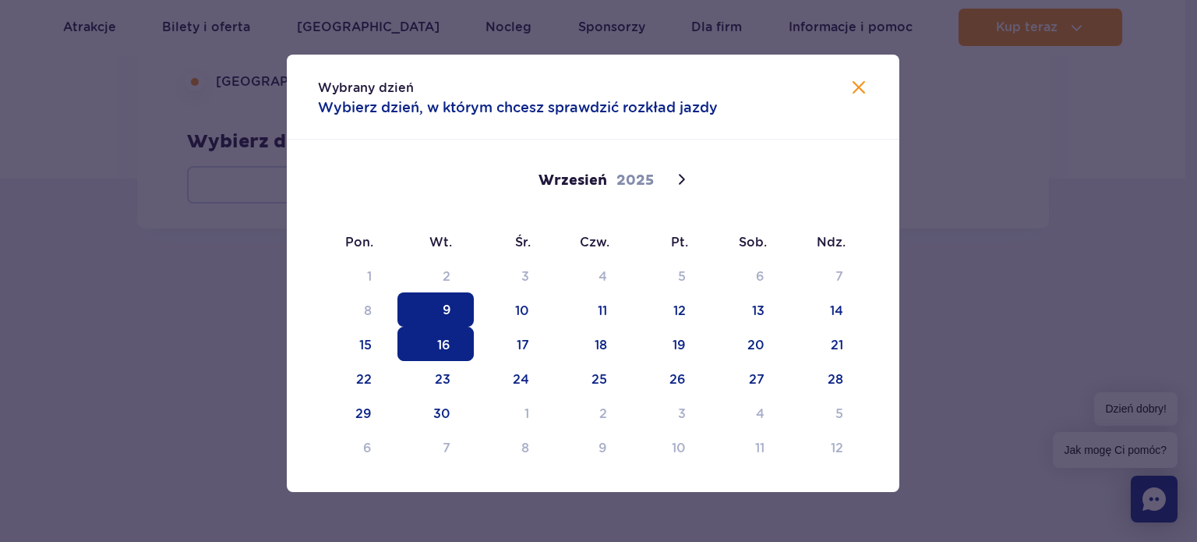
click at [446, 341] on span "16" at bounding box center [435, 344] width 76 height 34
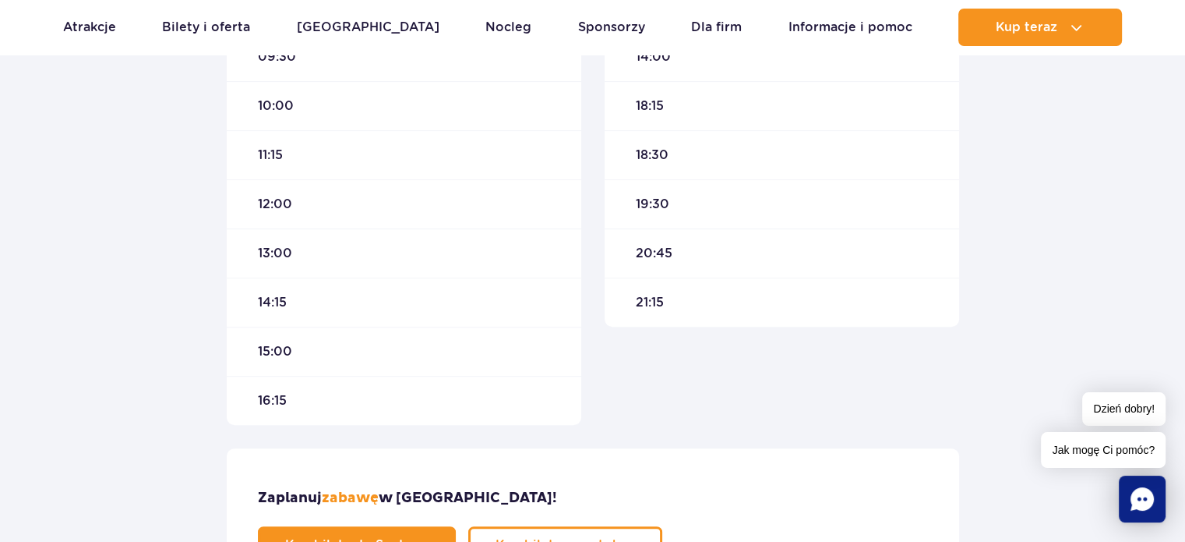
scroll to position [857, 0]
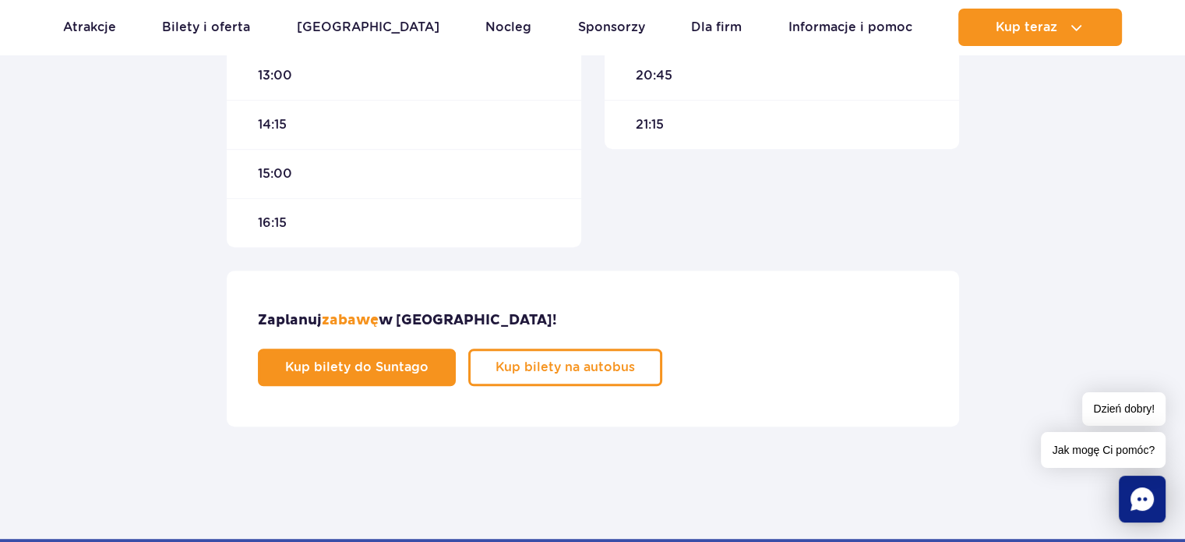
click at [880, 348] on div "Zaplanuj zabawę w Suntago! Kup bilety do Suntago Kup bilety na autobus" at bounding box center [593, 348] width 733 height 156
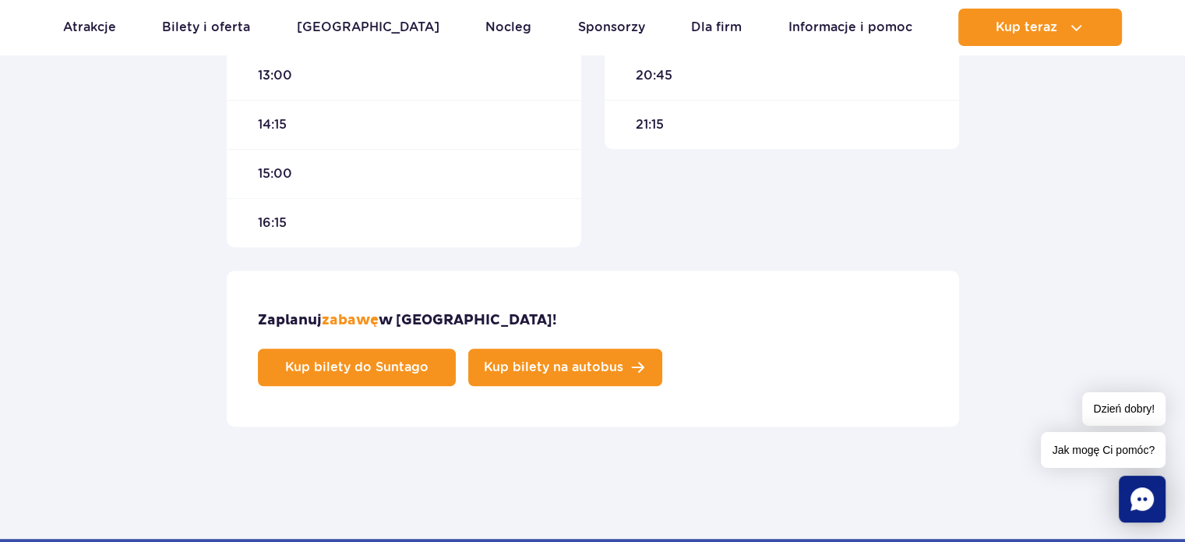
click at [623, 361] on span "Kup bilety na autobus" at bounding box center [553, 367] width 139 height 12
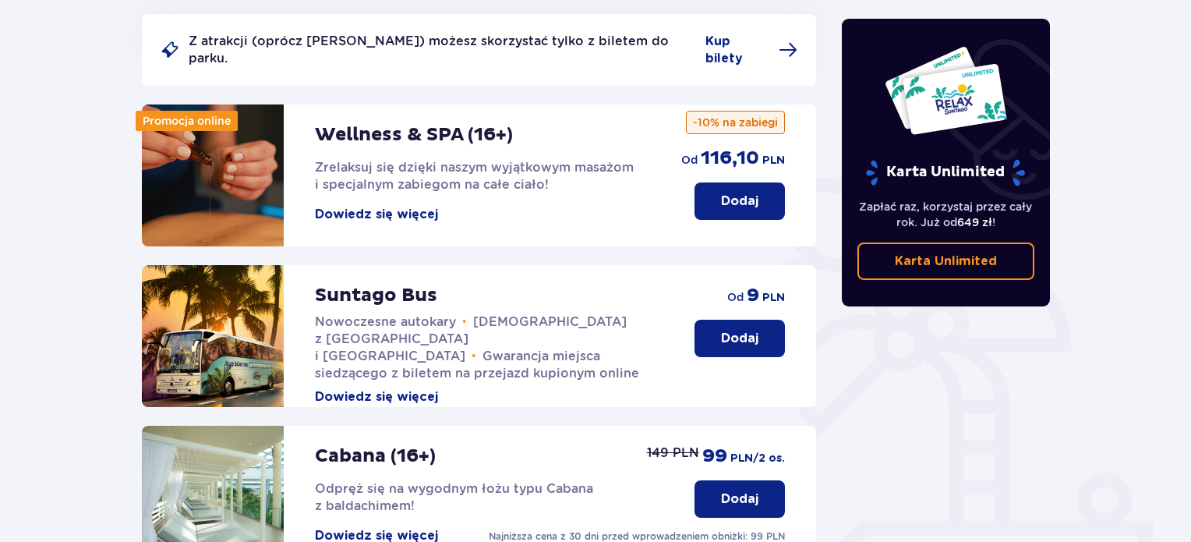
scroll to position [234, 0]
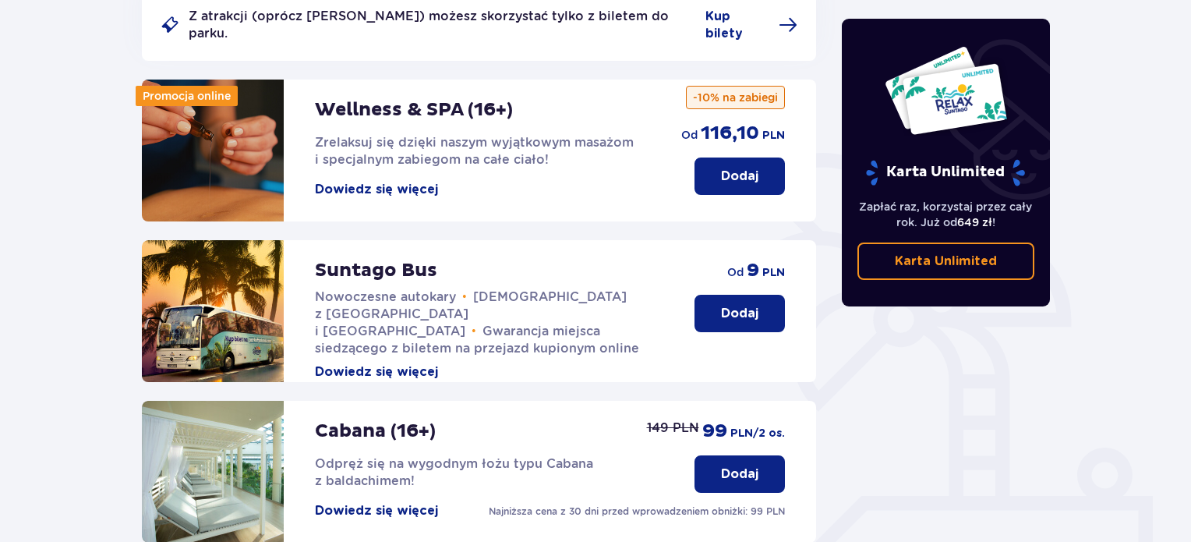
click at [711, 302] on button "Dodaj" at bounding box center [739, 313] width 90 height 37
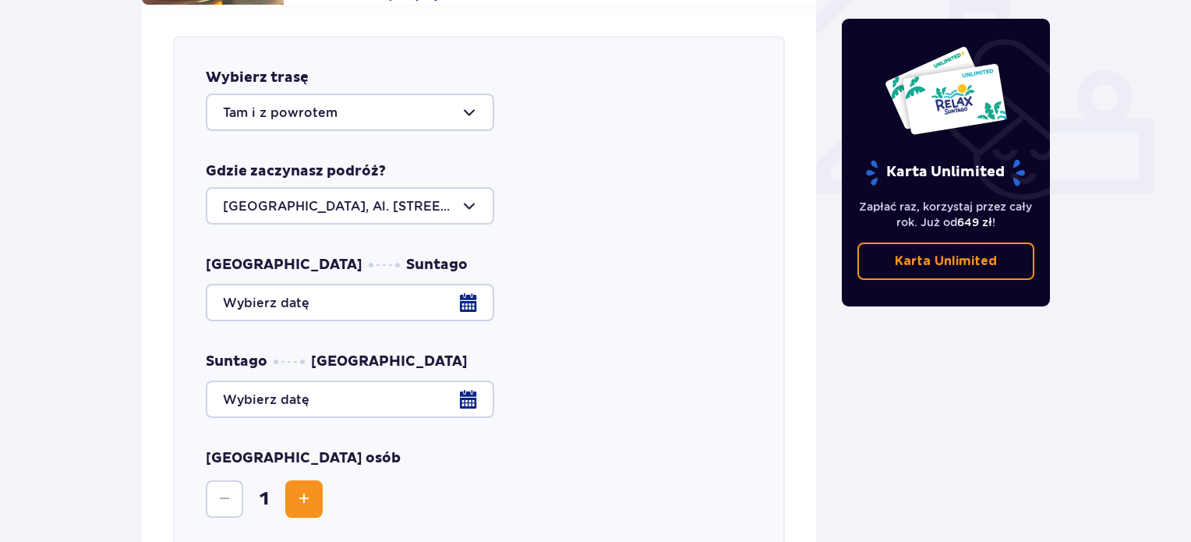
scroll to position [612, 0]
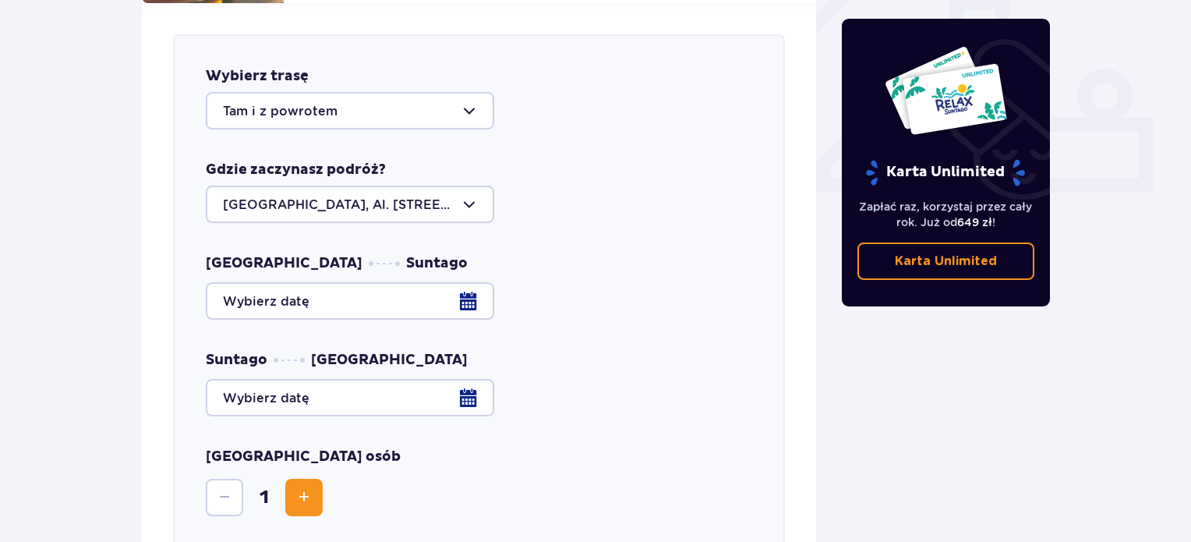
click at [472, 283] on div at bounding box center [479, 300] width 546 height 37
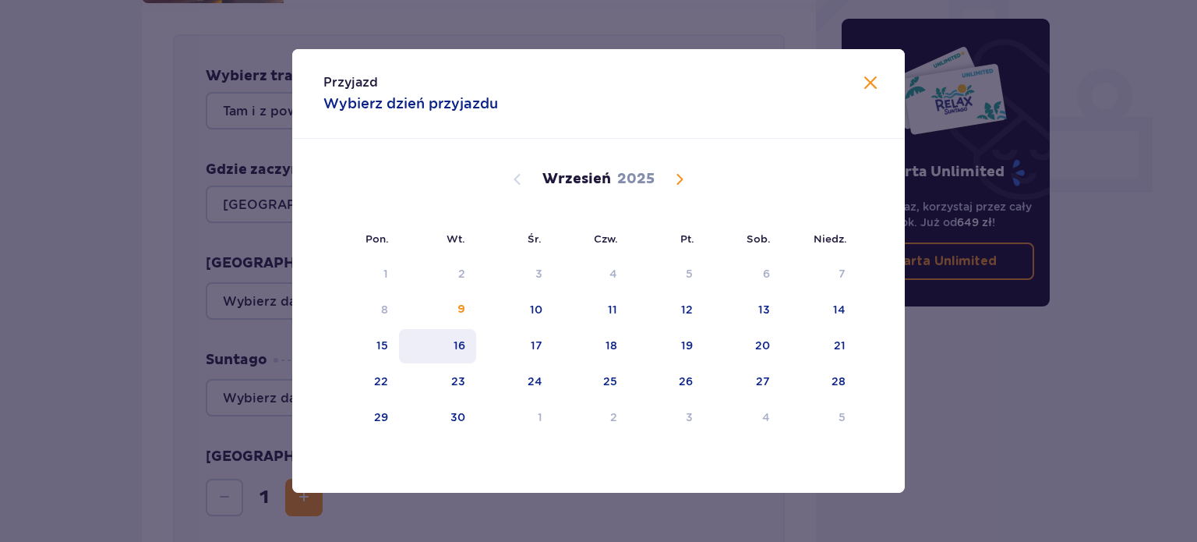
click at [466, 346] on div "16" at bounding box center [437, 346] width 77 height 34
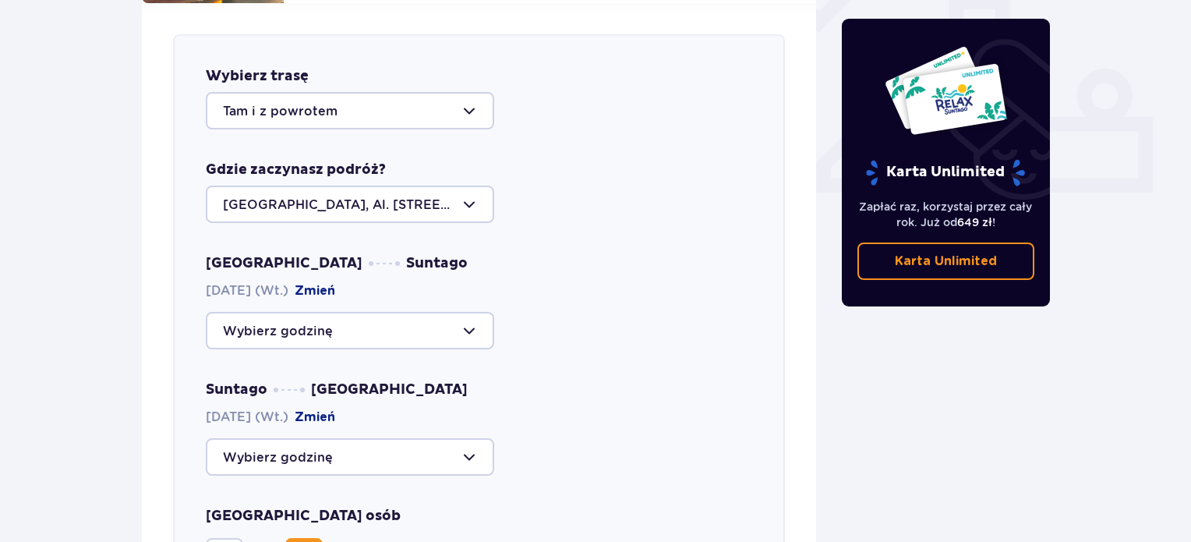
scroll to position [690, 0]
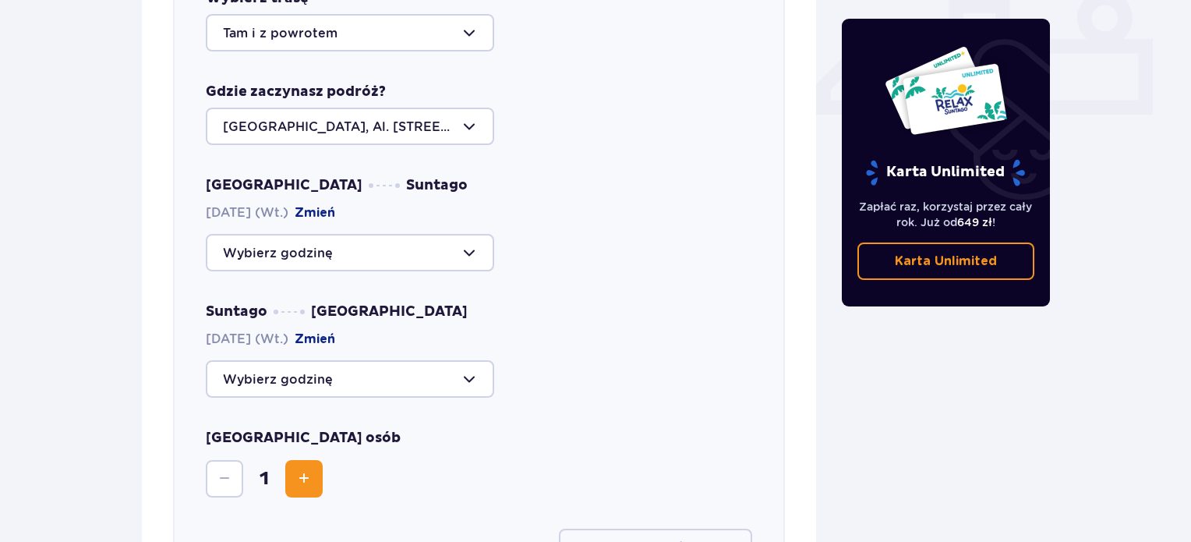
click at [461, 234] on div at bounding box center [350, 252] width 288 height 37
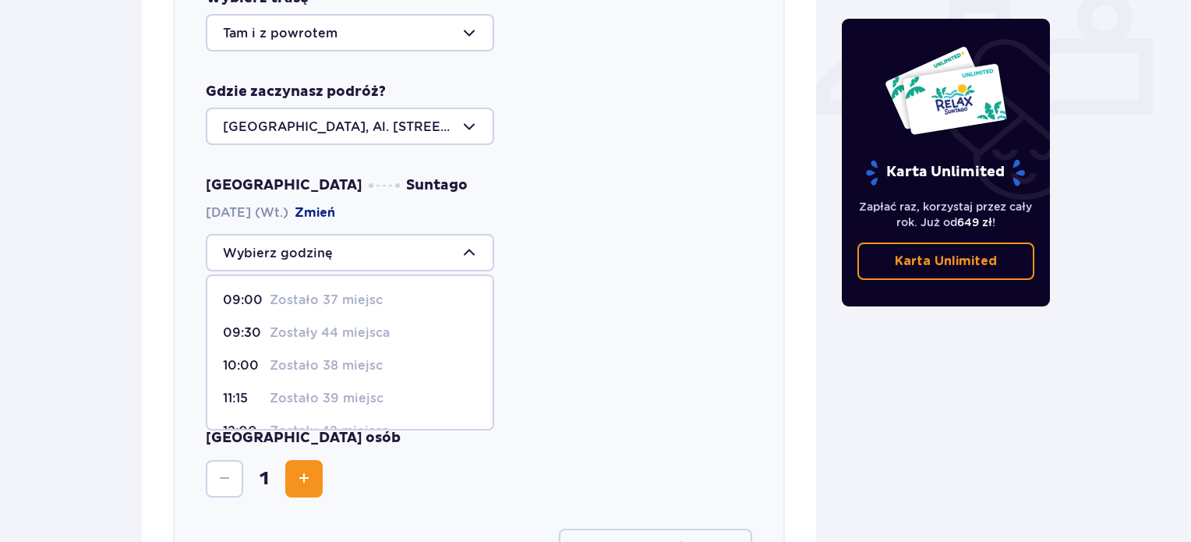
click at [357, 357] on p "Zostało 38 miejsc" at bounding box center [326, 365] width 113 height 17
type input "10:00"
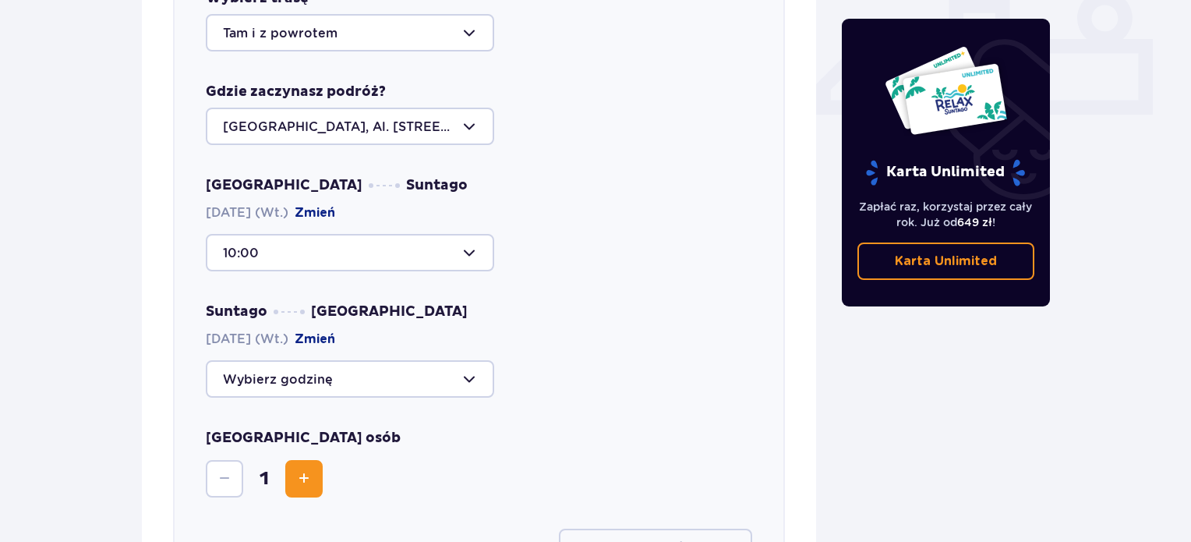
click at [468, 360] on div at bounding box center [350, 378] width 288 height 37
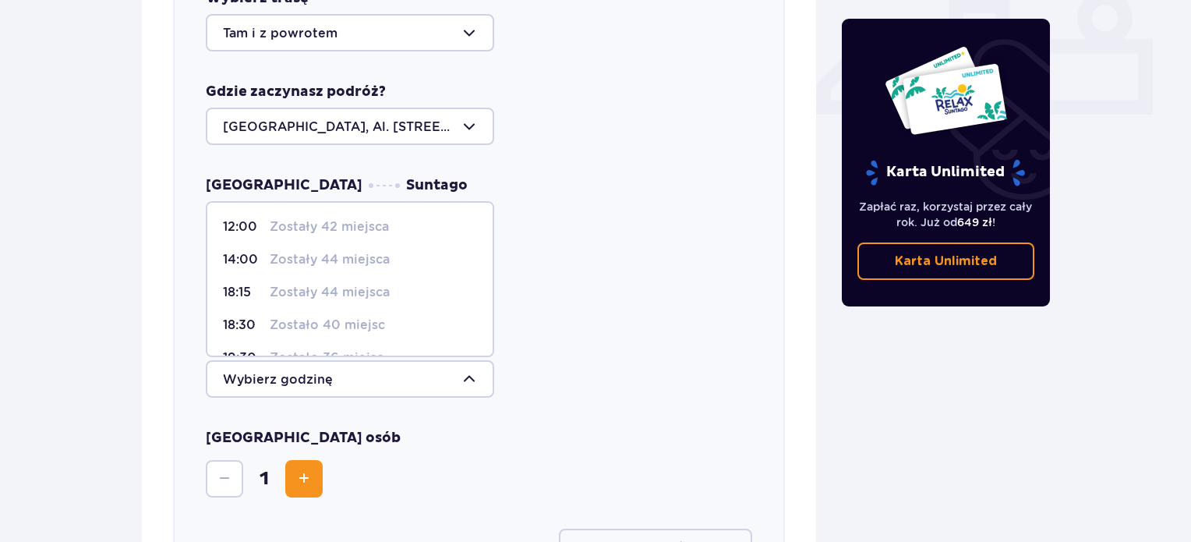
scroll to position [78, 0]
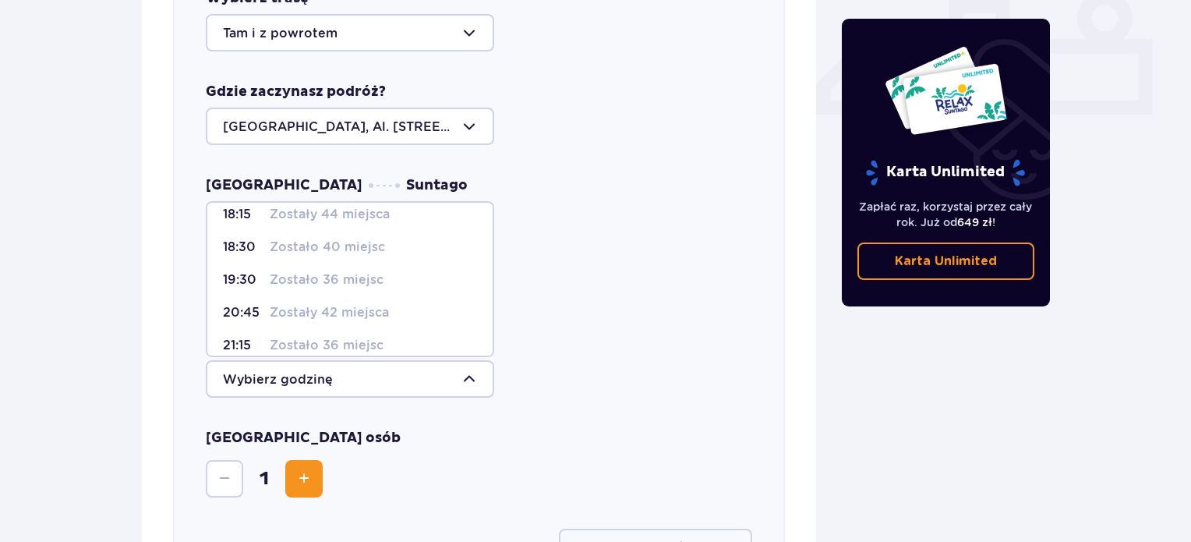
click at [316, 271] on p "Zostało 36 miejsc" at bounding box center [327, 279] width 114 height 17
type input "19:30"
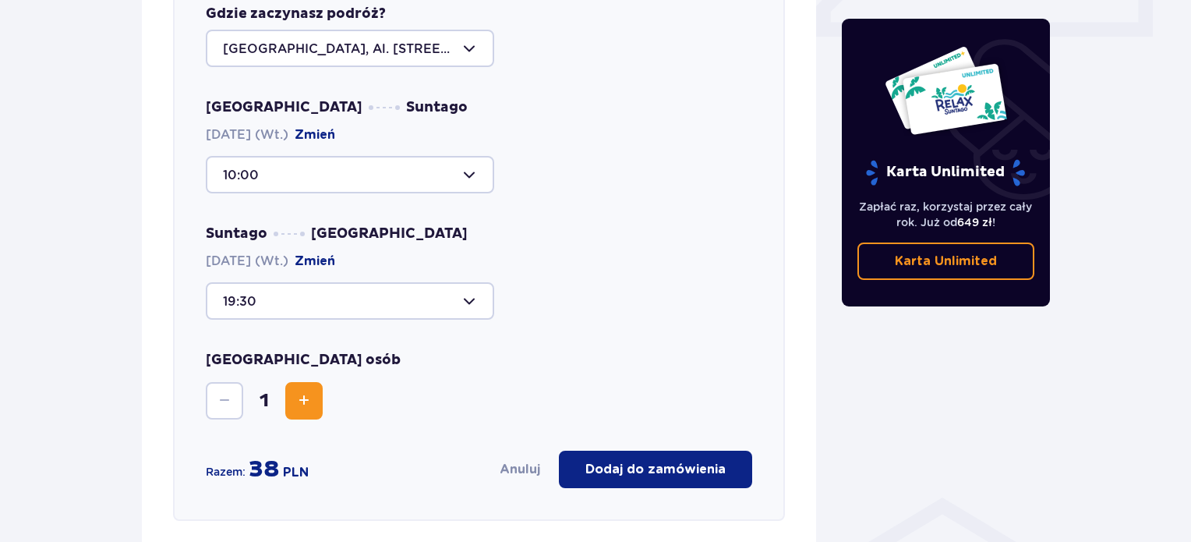
scroll to position [846, 0]
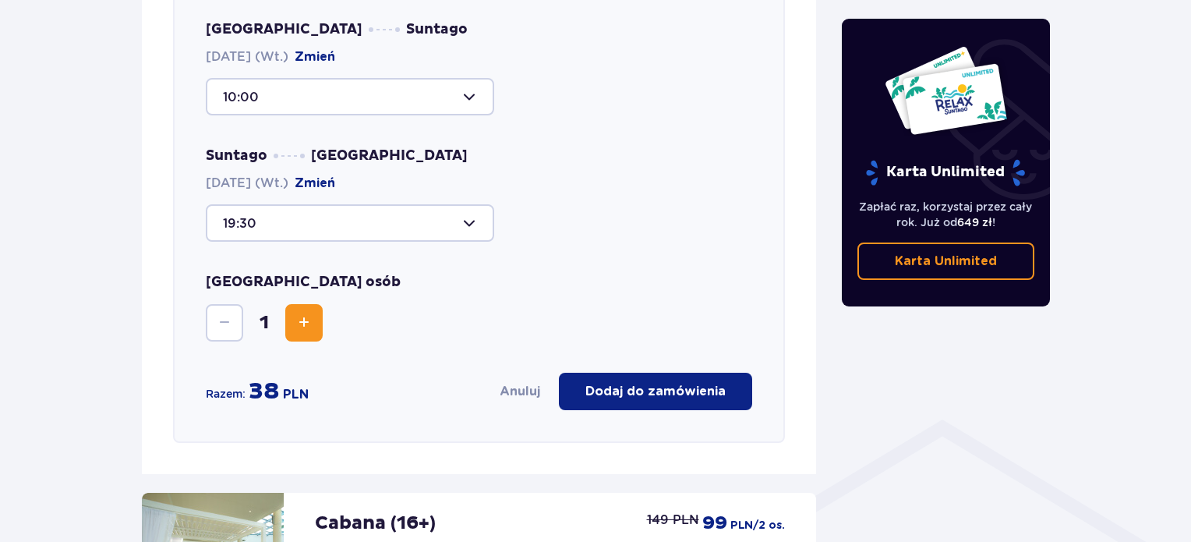
click at [309, 313] on span "Increase" at bounding box center [304, 322] width 19 height 19
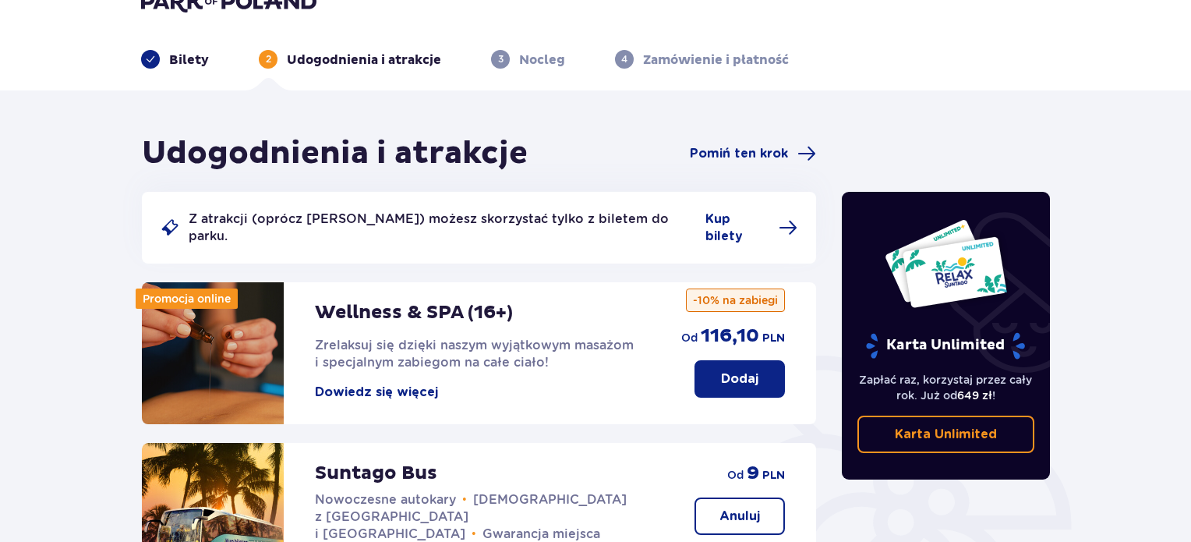
scroll to position [0, 0]
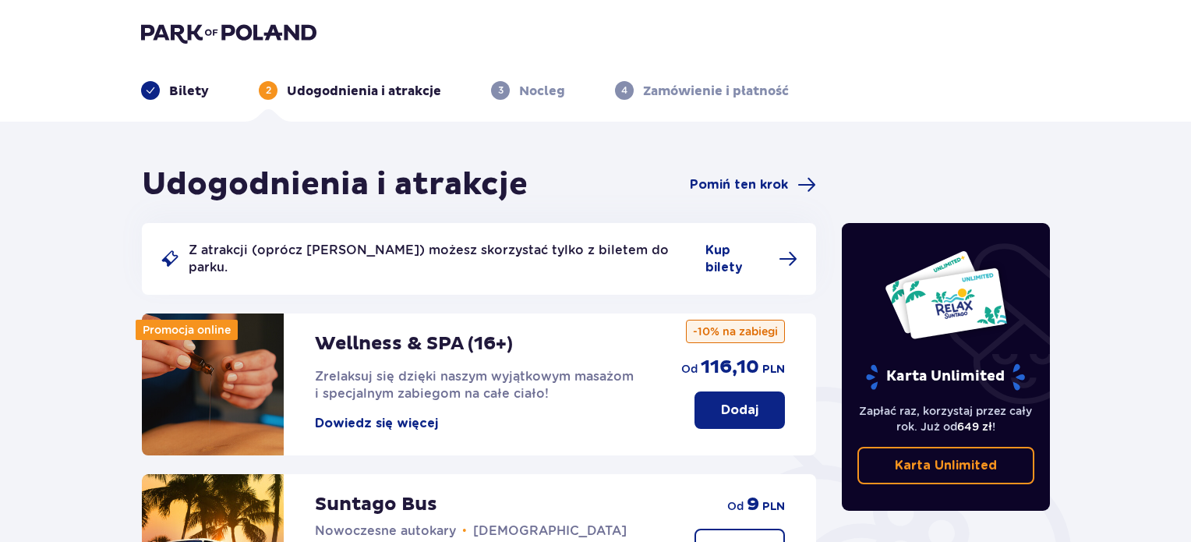
click at [281, 37] on img at bounding box center [228, 33] width 175 height 22
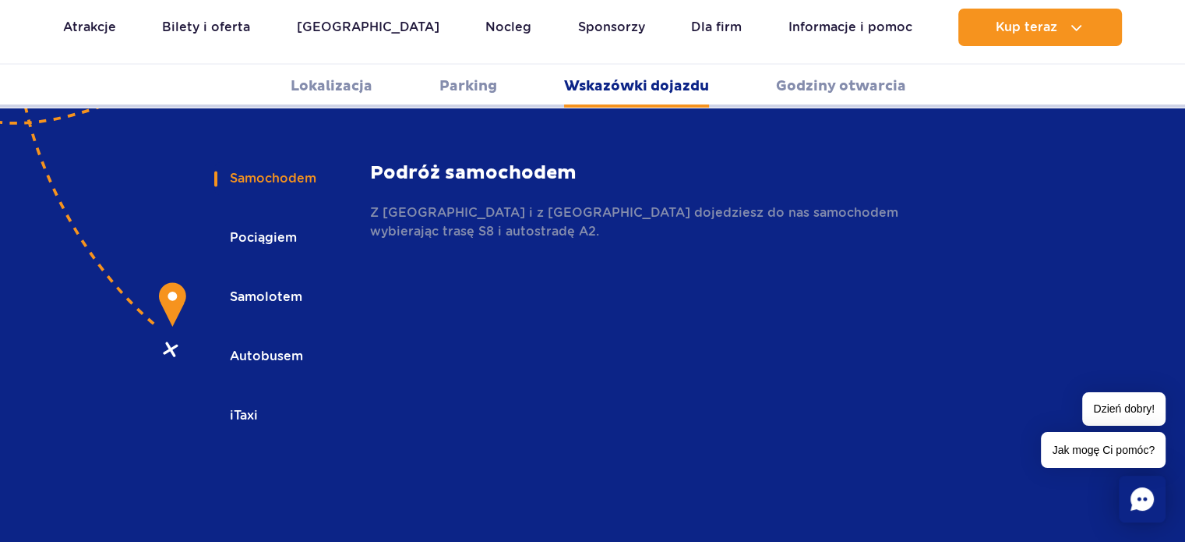
scroll to position [2182, 0]
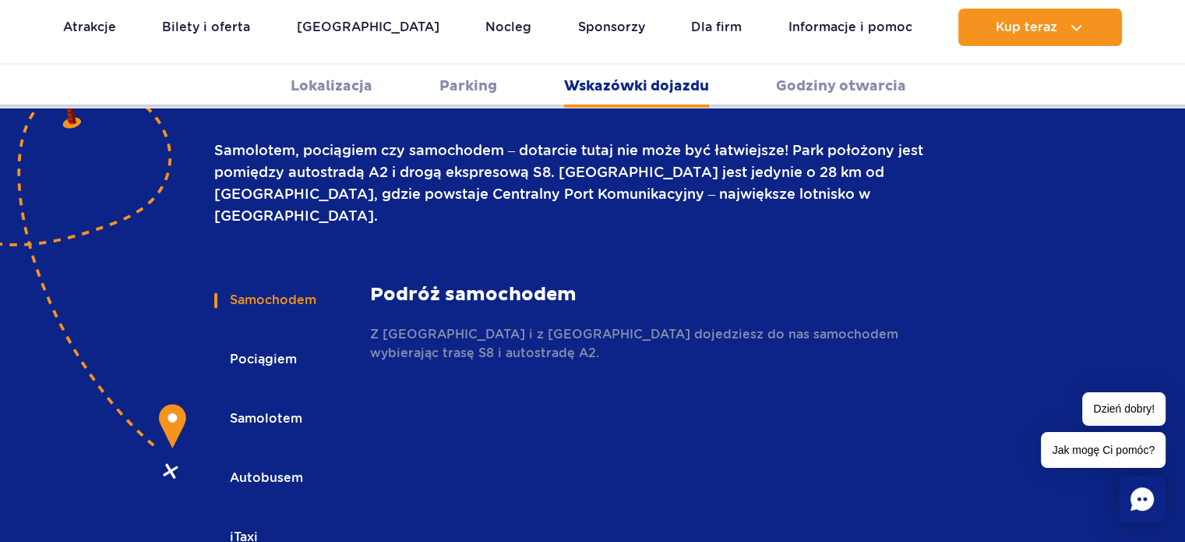
click at [267, 342] on button "Pociągiem" at bounding box center [262, 359] width 96 height 34
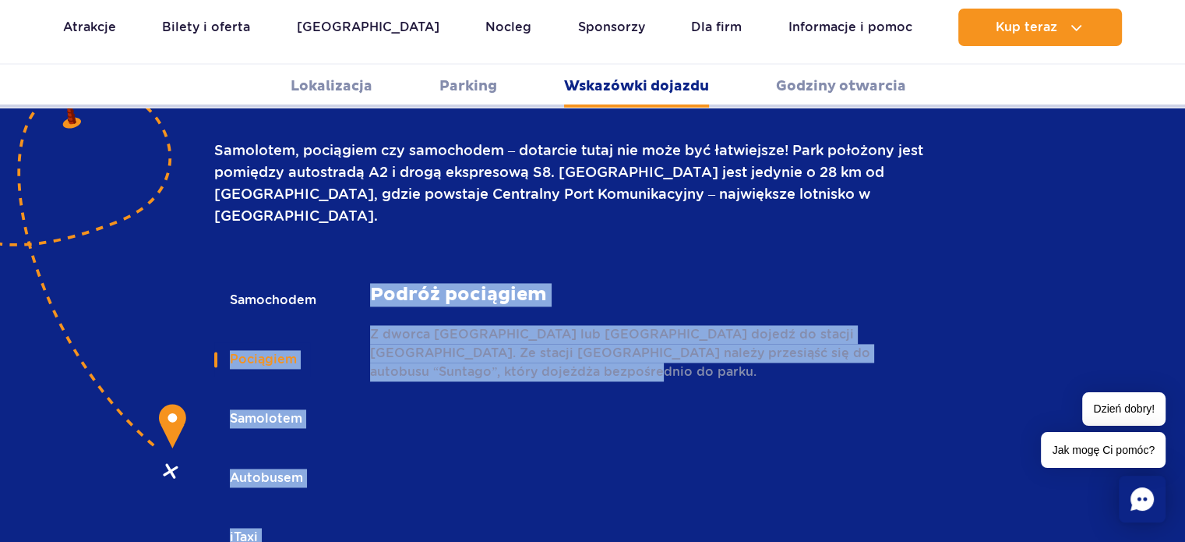
drag, startPoint x: 369, startPoint y: 265, endPoint x: 564, endPoint y: 313, distance: 201.5
click at [564, 313] on div "Samochodem Pociągiem Samolotem Autobusem iTaxi [GEOGRAPHIC_DATA] Podróż samocho…" at bounding box center [573, 431] width 718 height 296
click at [316, 196] on div at bounding box center [316, 196] width 0 height 0
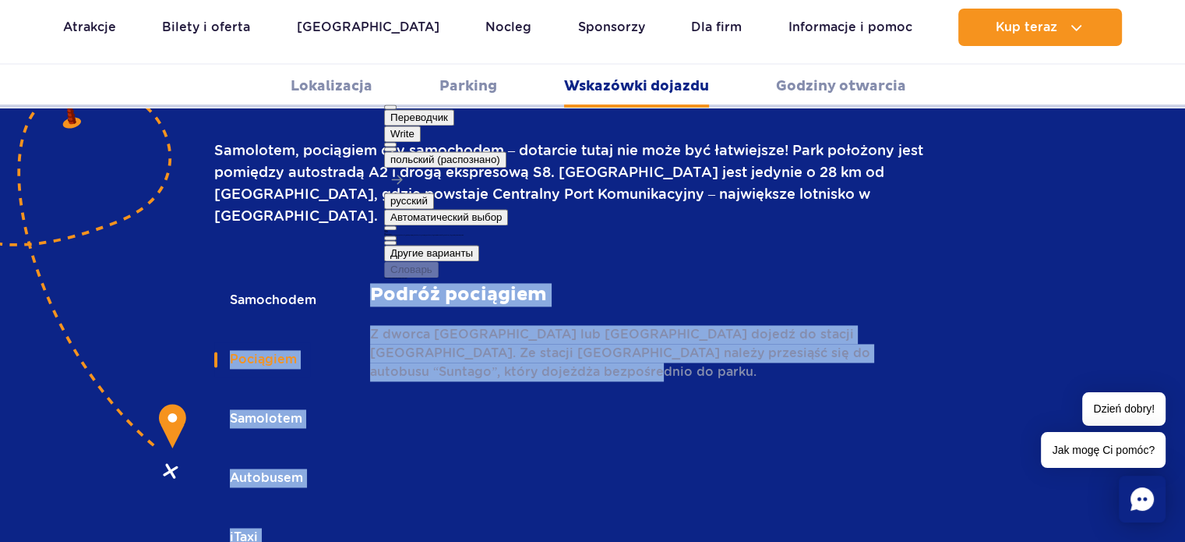
click at [397, 147] on button at bounding box center [390, 149] width 12 height 5
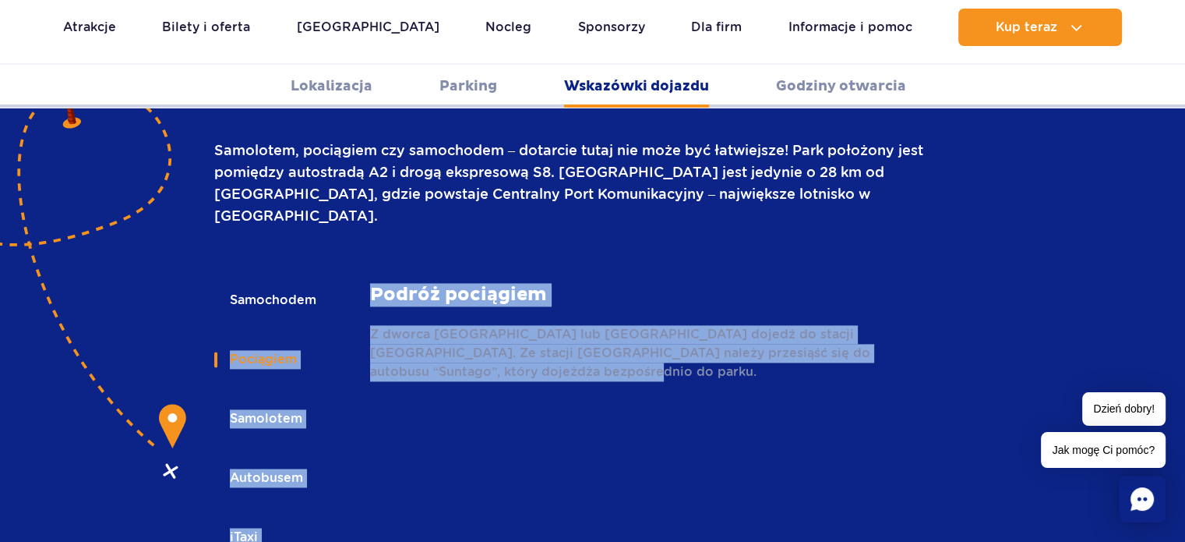
drag, startPoint x: 898, startPoint y: 272, endPoint x: 879, endPoint y: 270, distance: 19.5
click at [898, 325] on p "Z dworca [GEOGRAPHIC_DATA] lub [GEOGRAPHIC_DATA] dojedź do stacji [GEOGRAPHIC_D…" at bounding box center [651, 353] width 562 height 56
click at [876, 325] on p "Z dworca [GEOGRAPHIC_DATA] lub [GEOGRAPHIC_DATA] dojedź do stacji [GEOGRAPHIC_D…" at bounding box center [651, 353] width 562 height 56
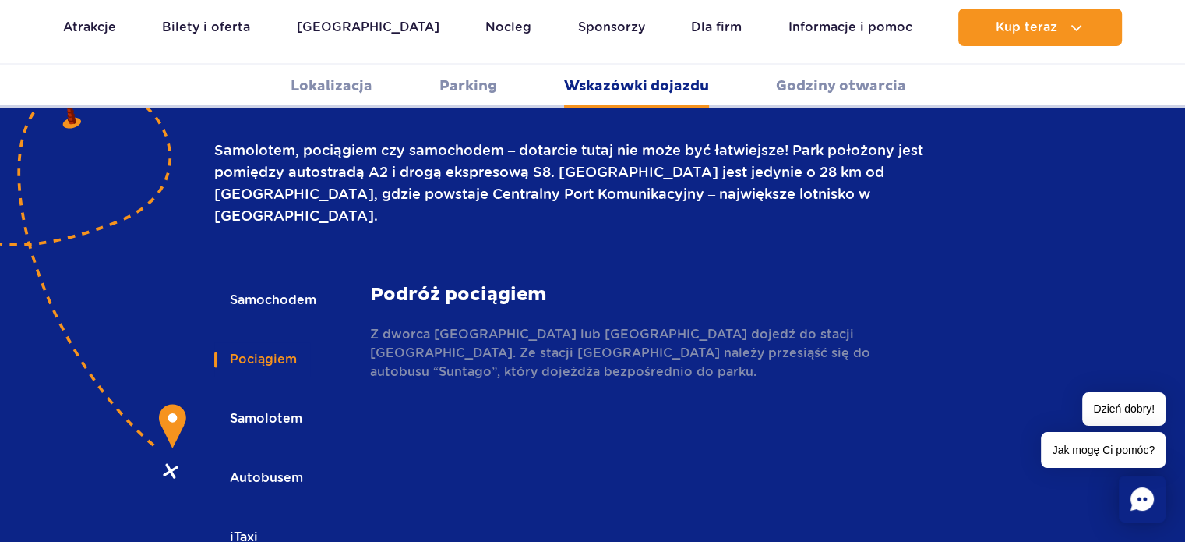
click at [876, 325] on p "Z dworca [GEOGRAPHIC_DATA] lub [GEOGRAPHIC_DATA] dojedź do stacji [GEOGRAPHIC_D…" at bounding box center [651, 353] width 562 height 56
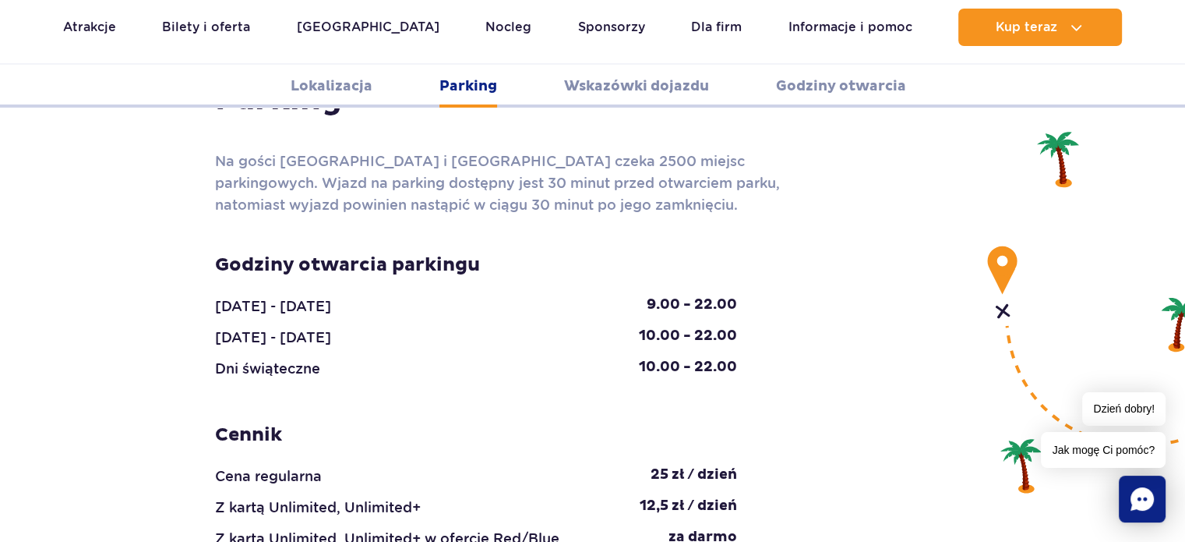
scroll to position [1325, 0]
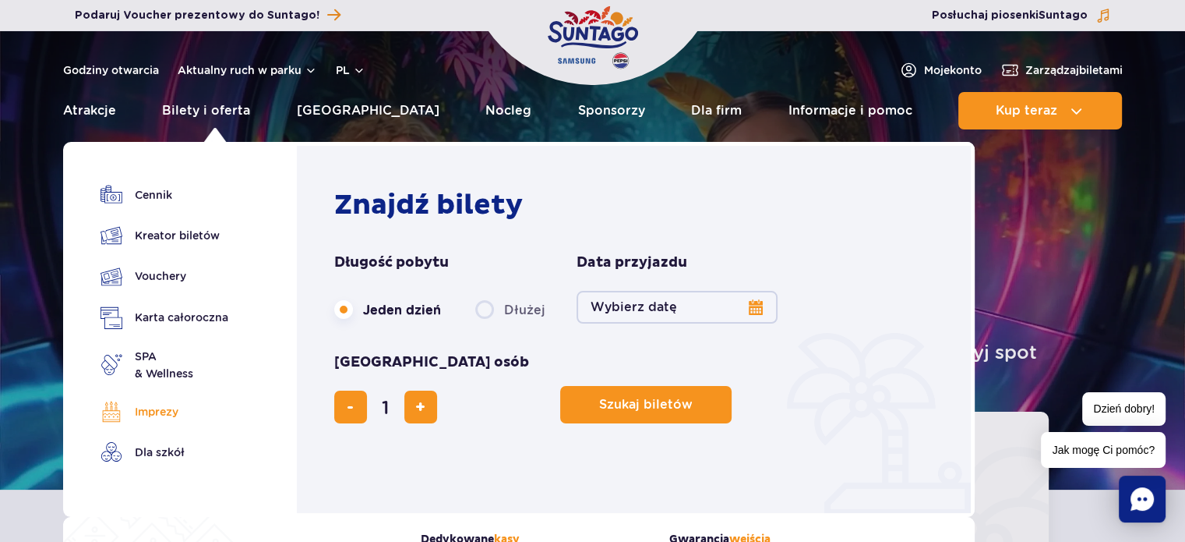
click at [163, 411] on link "Imprezy" at bounding box center [165, 412] width 128 height 22
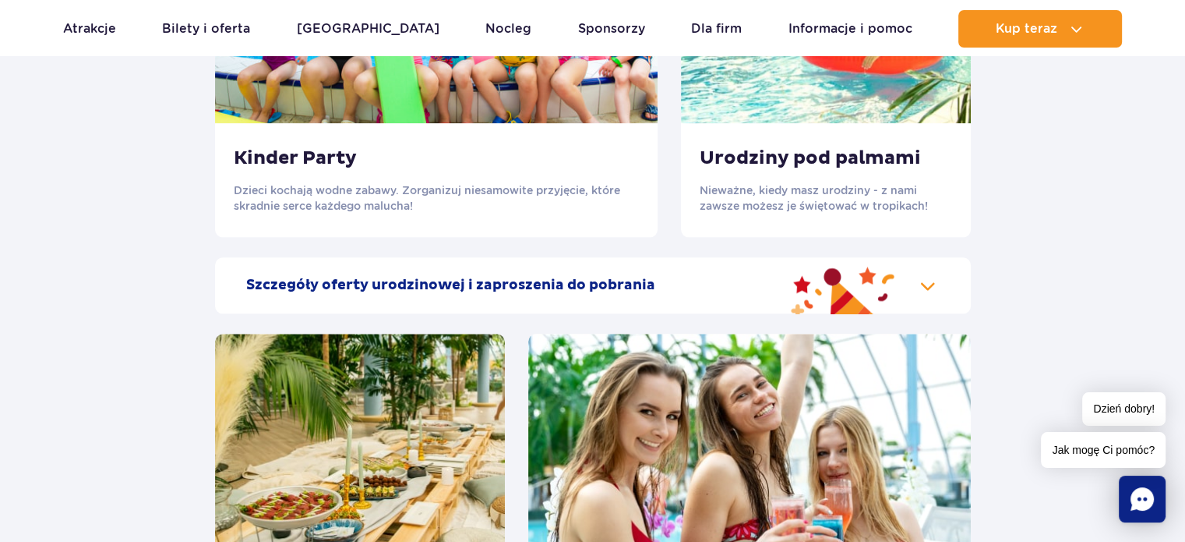
scroll to position [1792, 0]
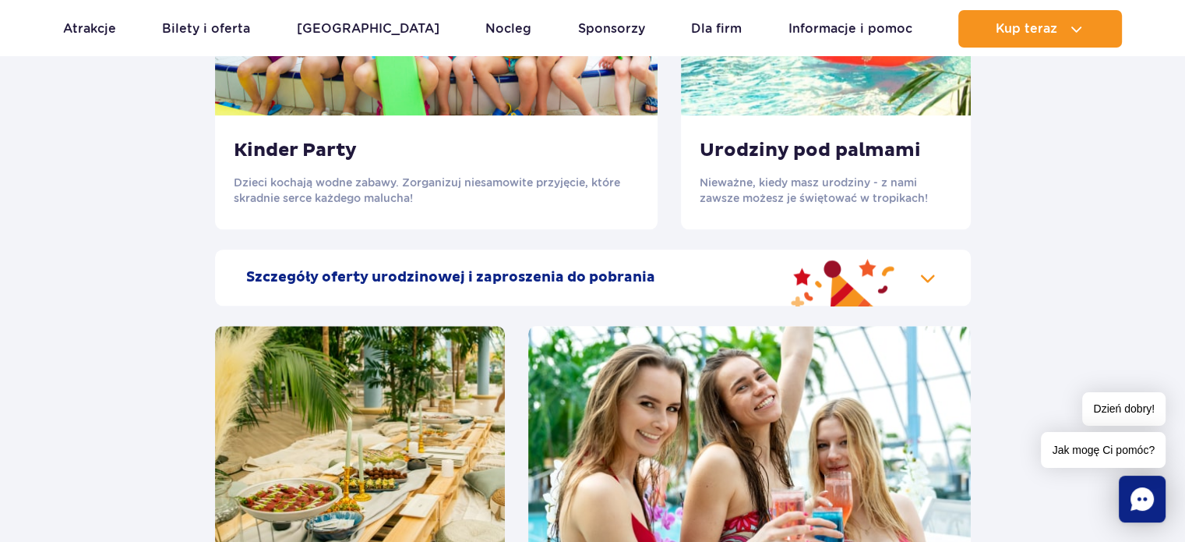
click at [927, 279] on div "Szczegóły oferty urodzinowej i zaproszenia do pobrania" at bounding box center [593, 277] width 756 height 56
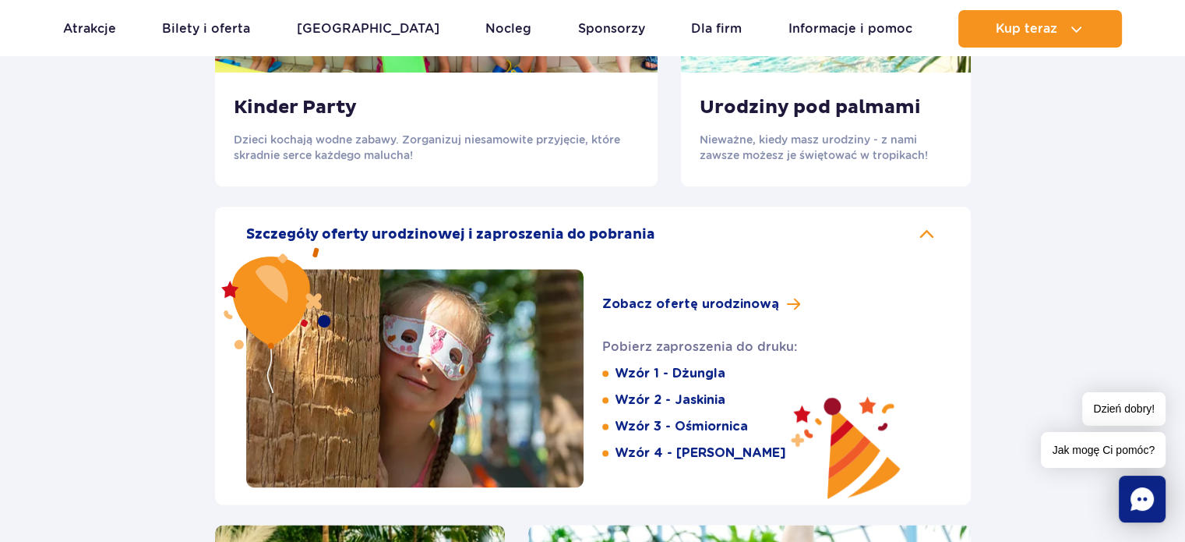
scroll to position [1870, 0]
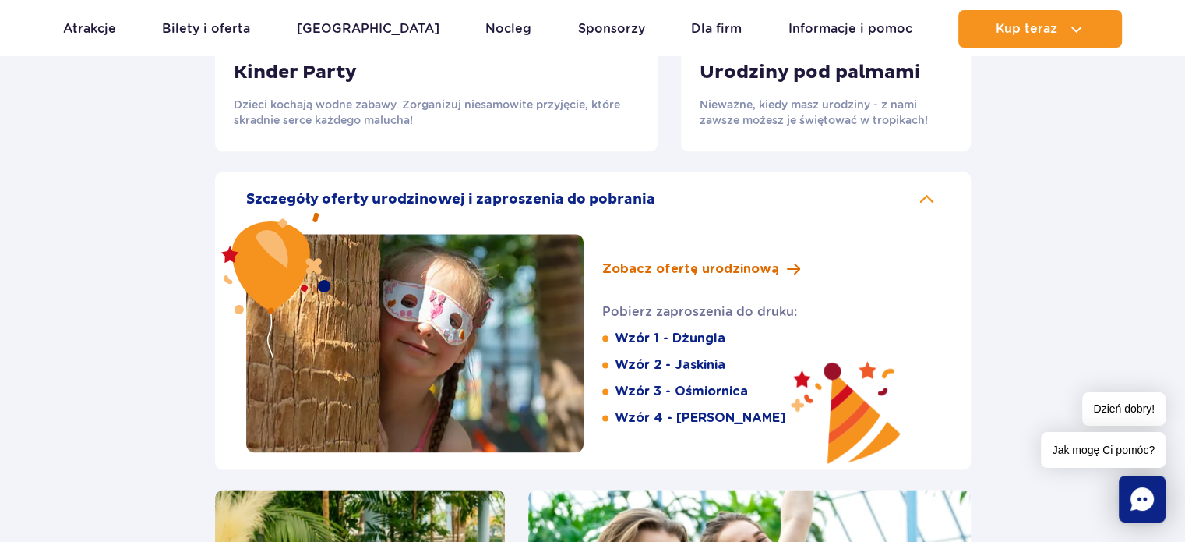
click at [787, 270] on span at bounding box center [793, 269] width 13 height 15
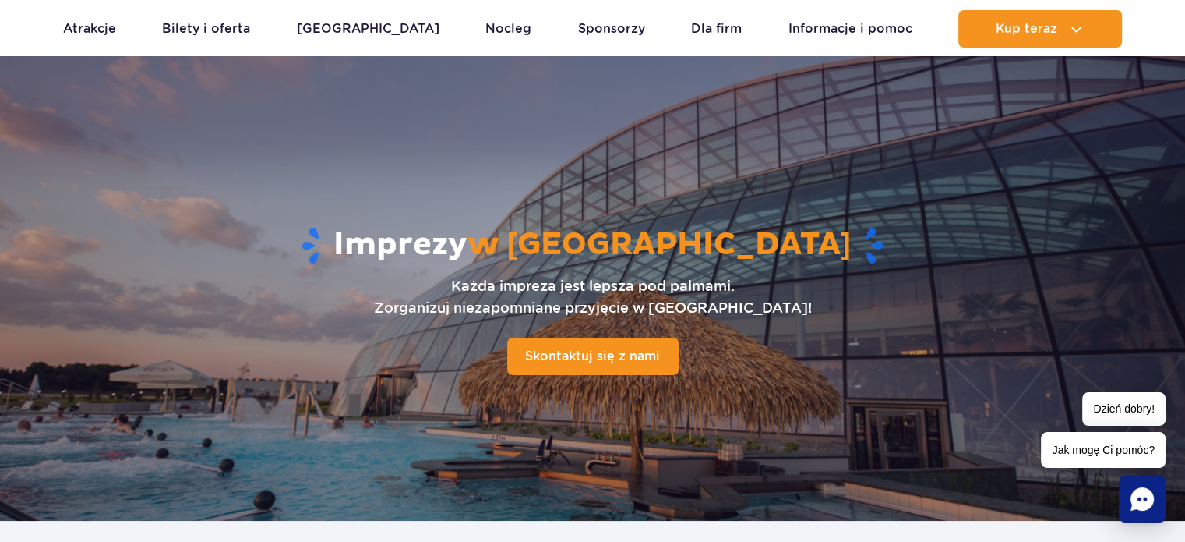
scroll to position [0, 0]
